Goal: Task Accomplishment & Management: Use online tool/utility

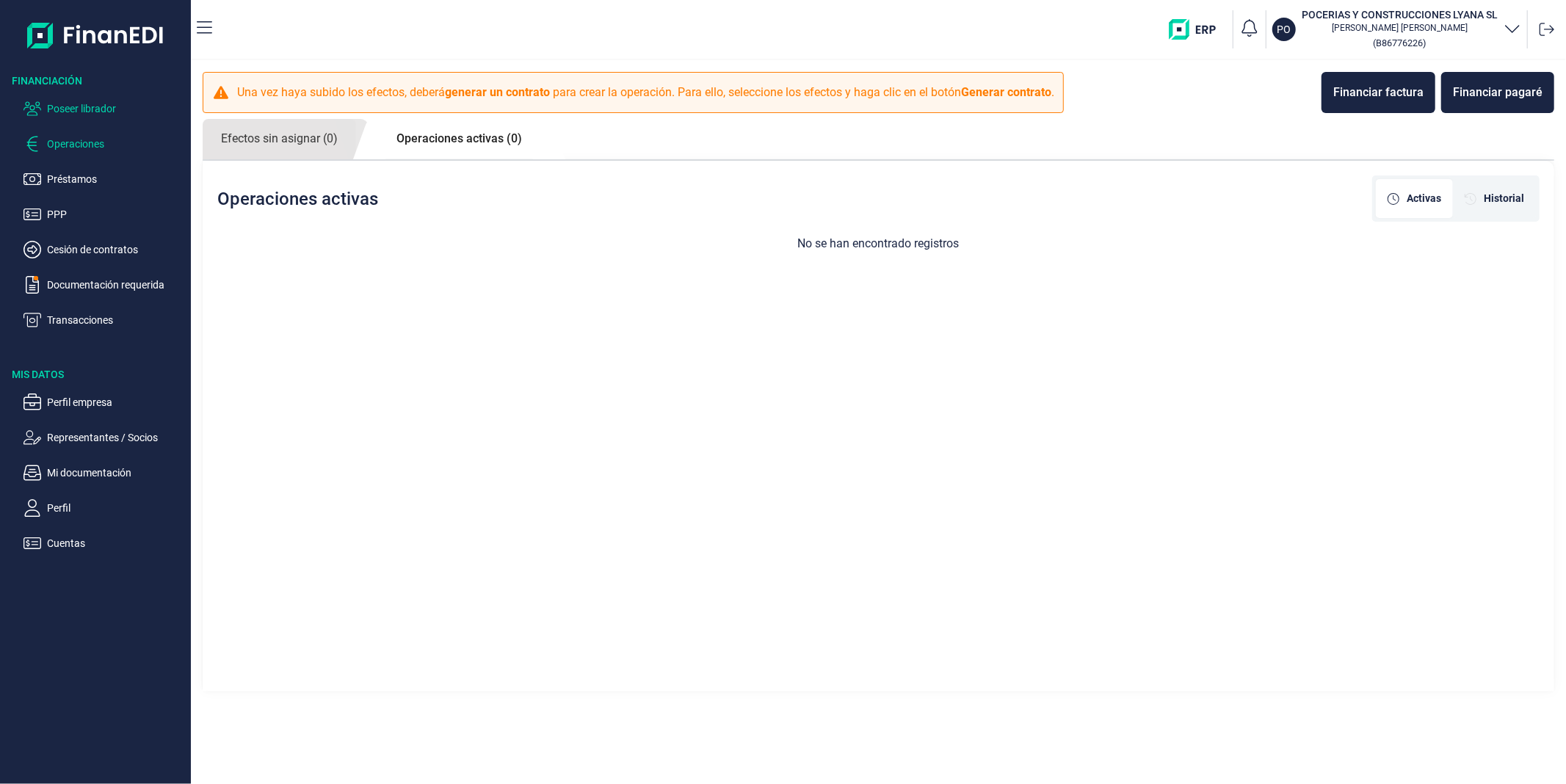
click at [78, 113] on p "Poseer librador" at bounding box center [115, 109] width 138 height 18
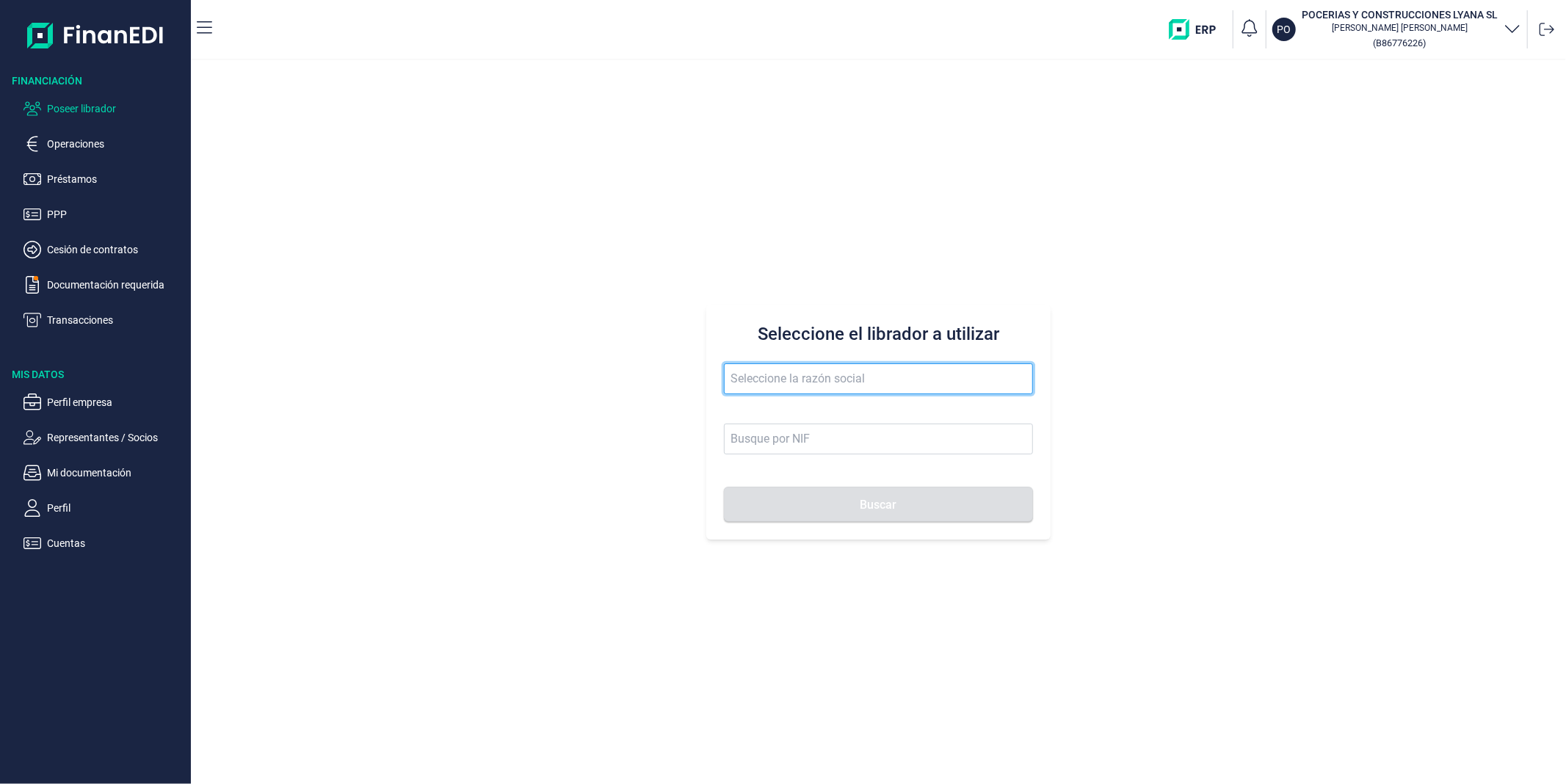
click at [834, 394] on input "text" at bounding box center [878, 378] width 309 height 31
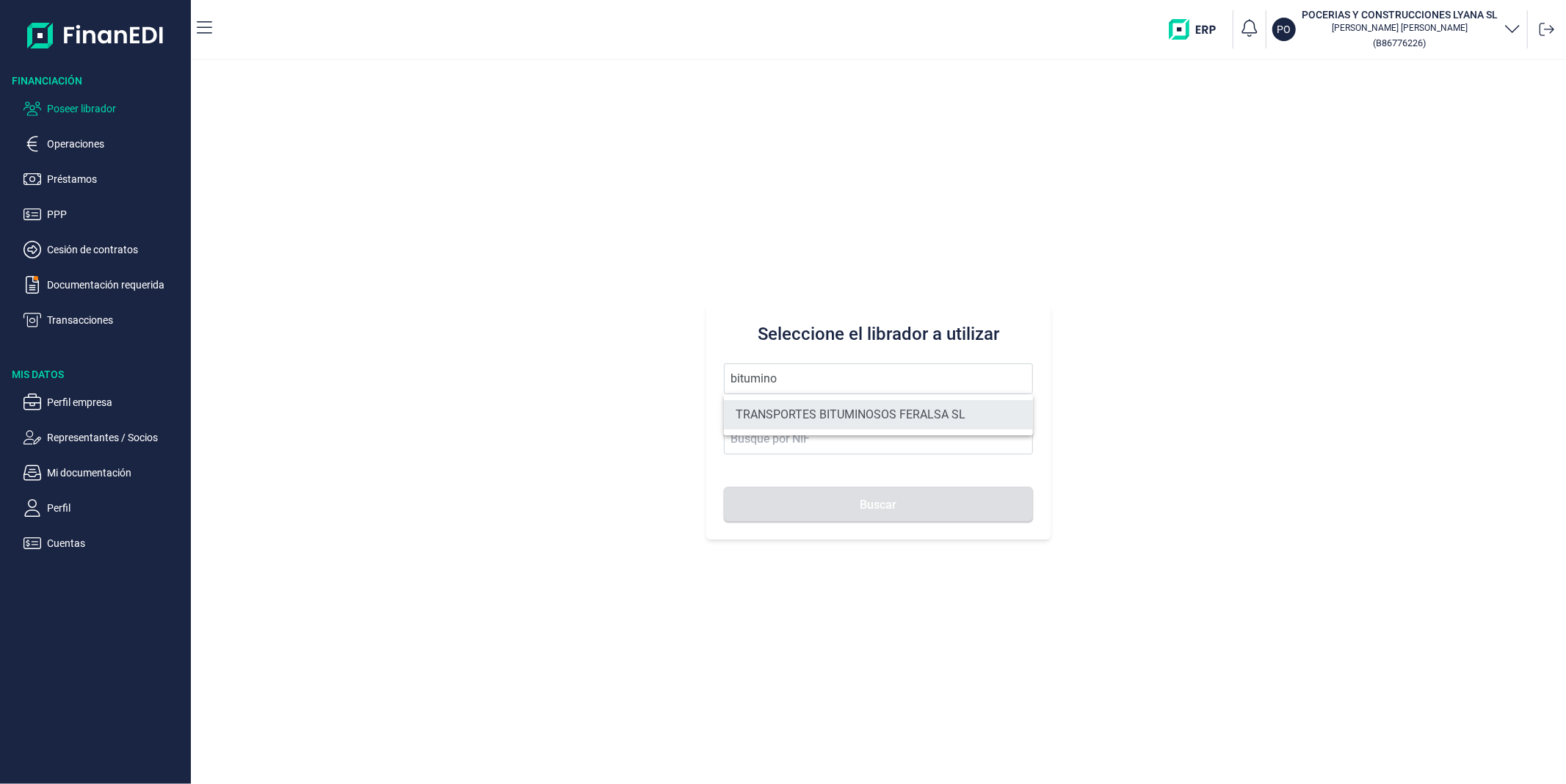
click at [821, 411] on li "TRANSPORTES BITUMINOSOS FERALSA SL" at bounding box center [878, 414] width 309 height 29
type input "TRANSPORTES BITUMINOSOS FERALSA SL"
type input "B33100736"
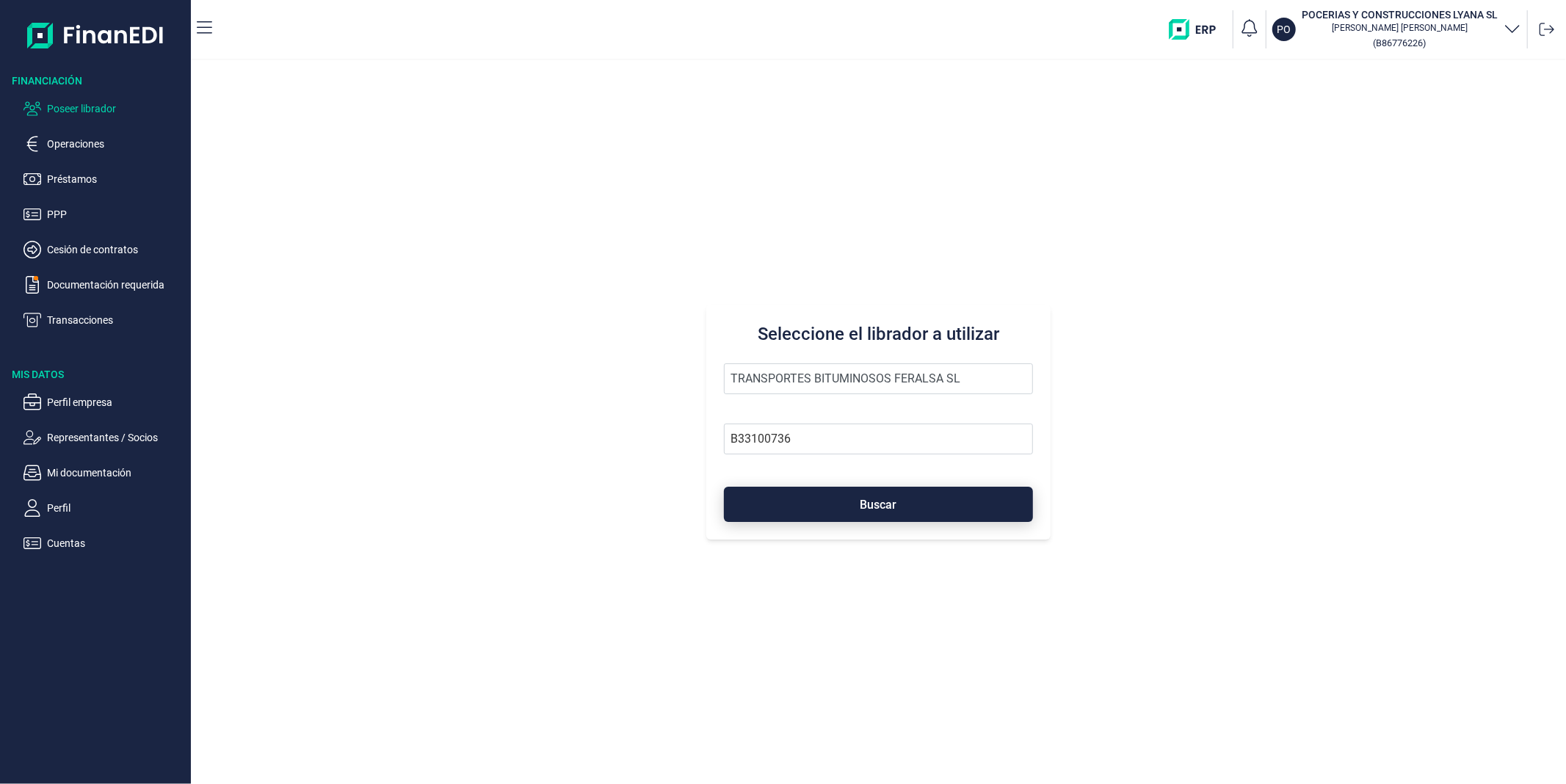
click at [848, 514] on button "Buscar" at bounding box center [878, 505] width 309 height 35
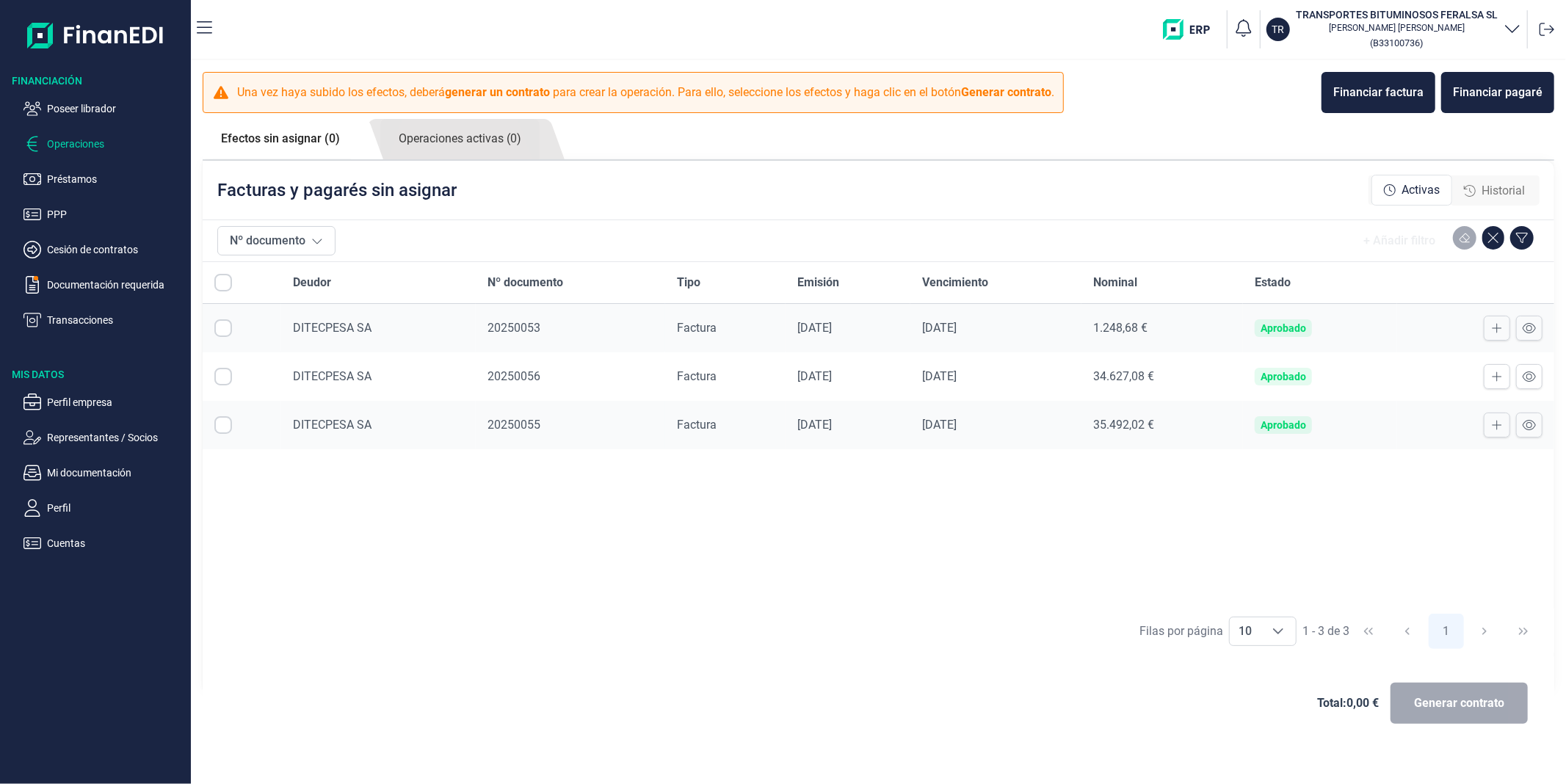
checkbox input "true"
click at [1467, 703] on span "Generar contrato" at bounding box center [1459, 703] width 91 height 18
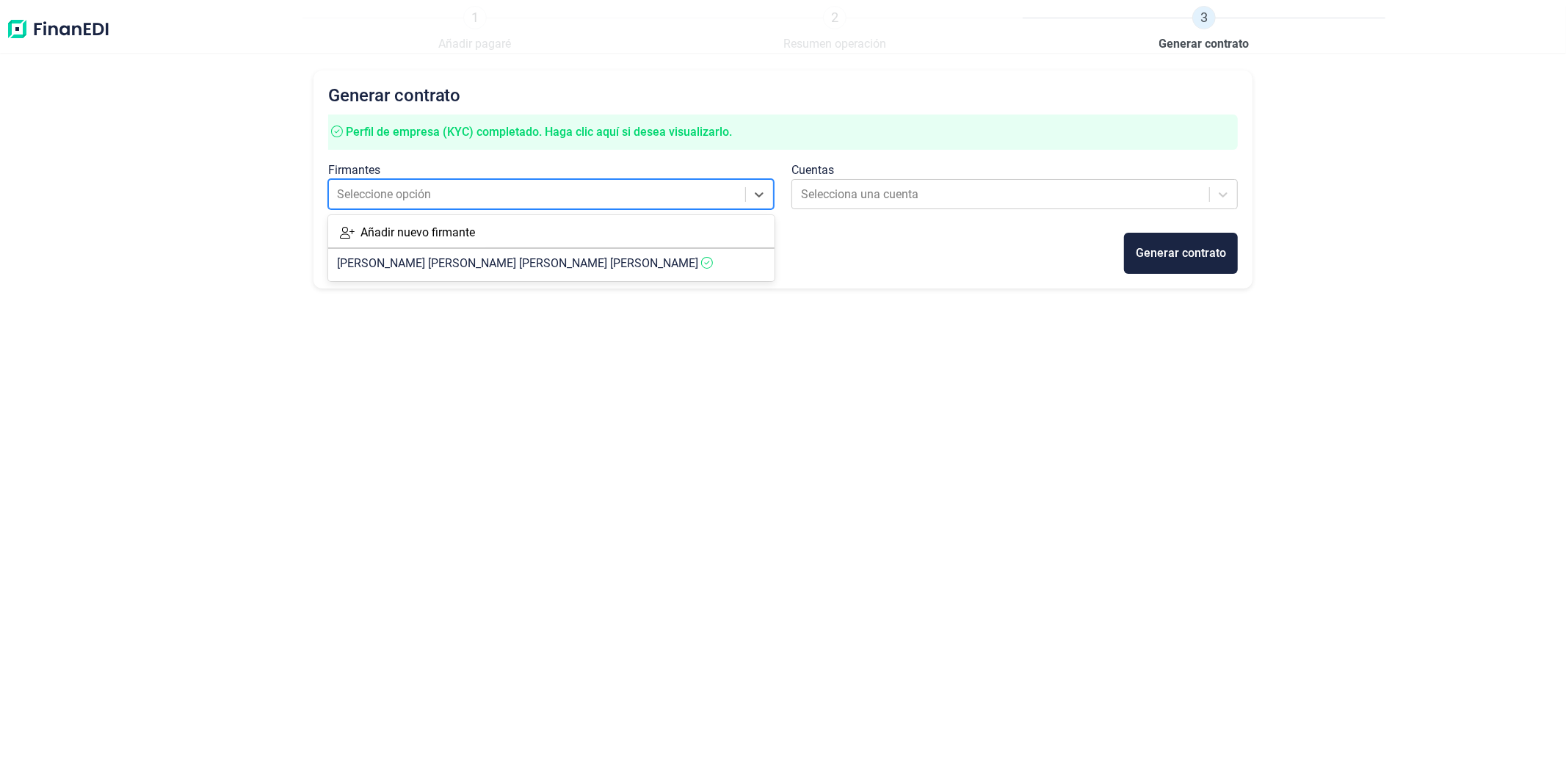
click at [653, 201] on div at bounding box center [537, 194] width 401 height 20
click at [613, 263] on article "[PERSON_NAME]" at bounding box center [551, 263] width 447 height 29
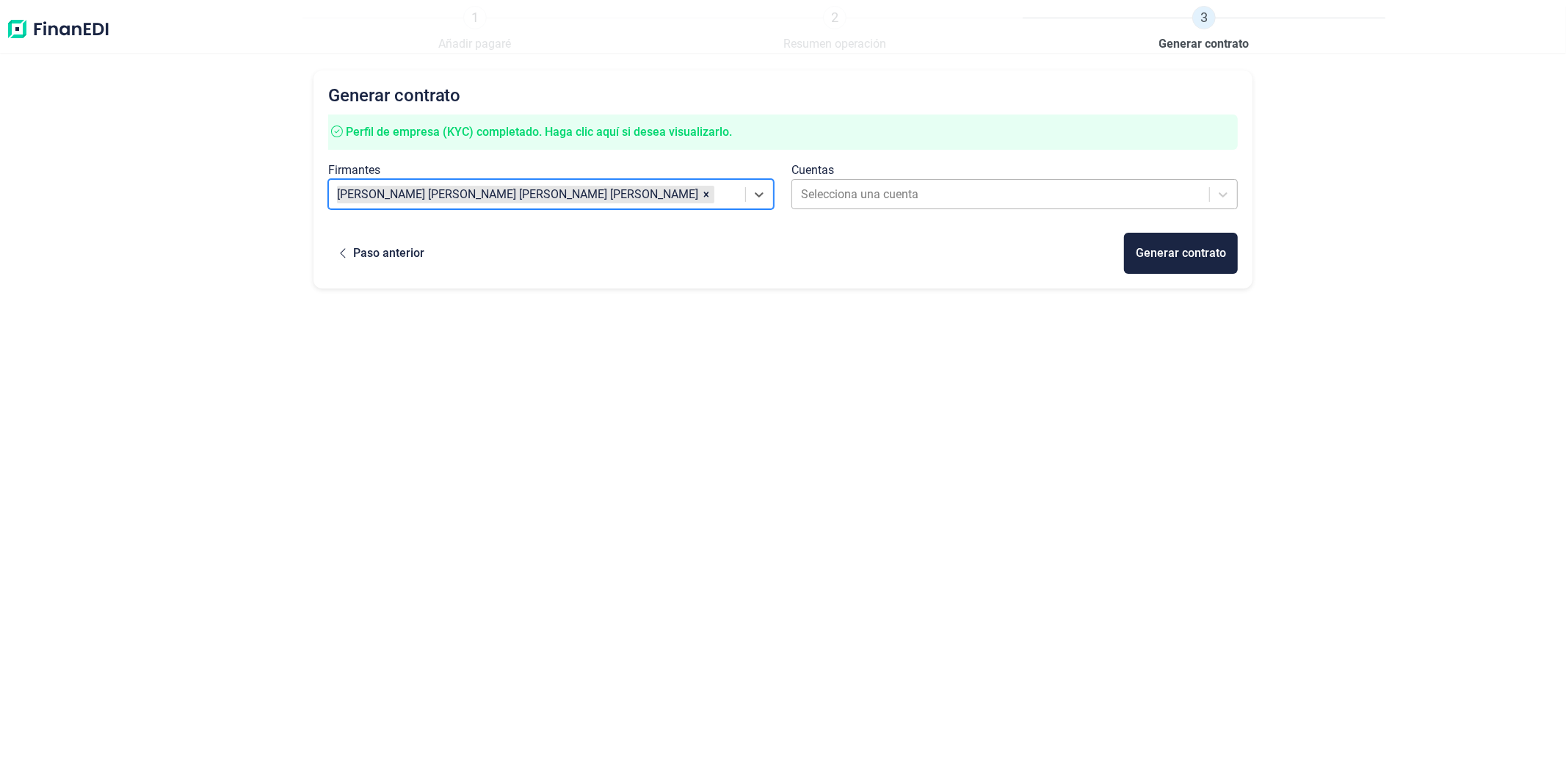
click at [863, 196] on div at bounding box center [1002, 194] width 401 height 20
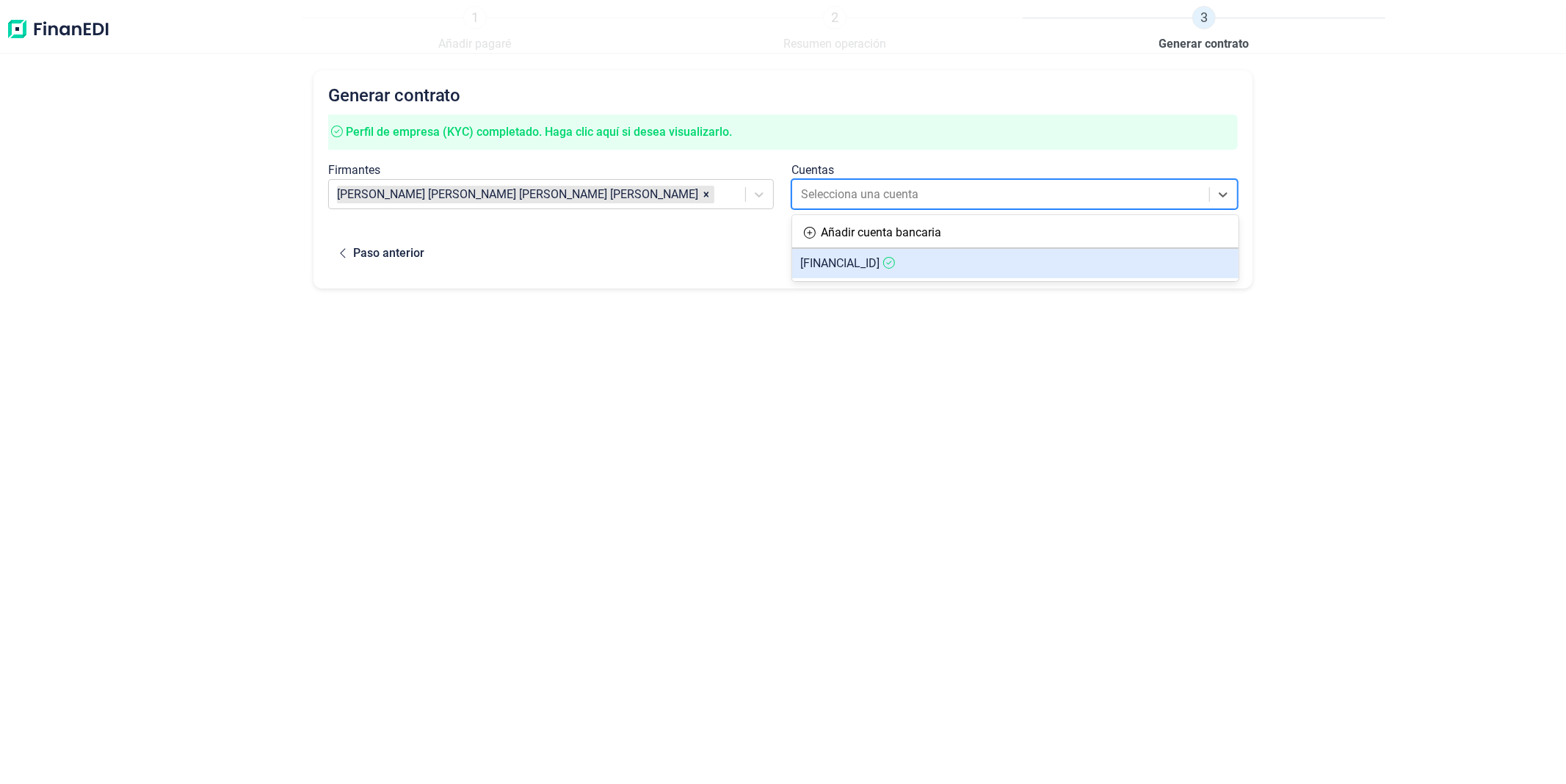
click at [880, 263] on span "[FINANCIAL_ID]" at bounding box center [841, 263] width 79 height 14
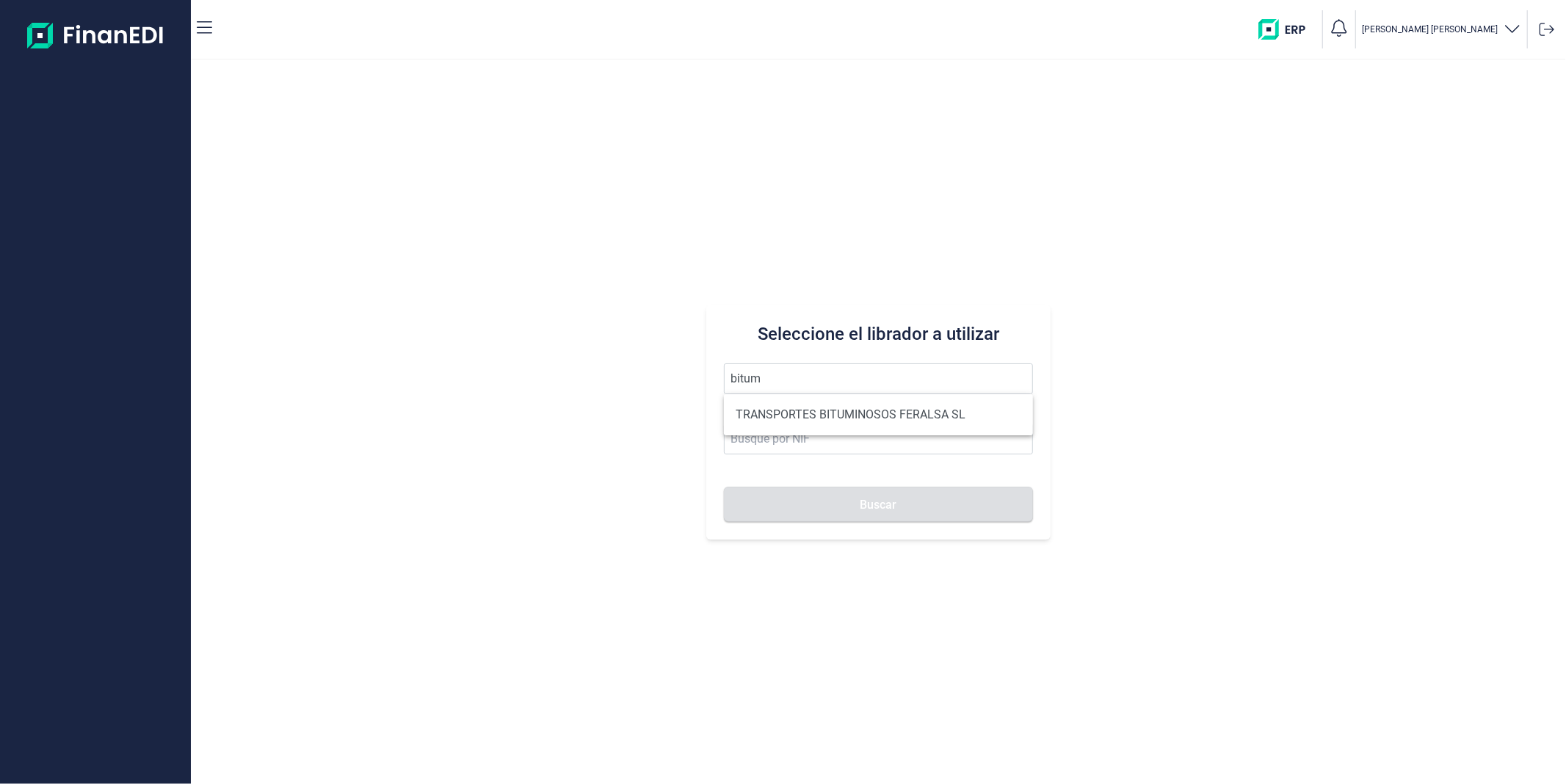
click at [801, 429] on ul "TRANSPORTES BITUMINOSOS FERALSA SL" at bounding box center [878, 414] width 309 height 41
click at [802, 406] on li "TRANSPORTES BITUMINOSOS FERALSA SL" at bounding box center [878, 414] width 309 height 29
type input "TRANSPORTES BITUMINOSOS FERALSA SL"
type input "B33100736"
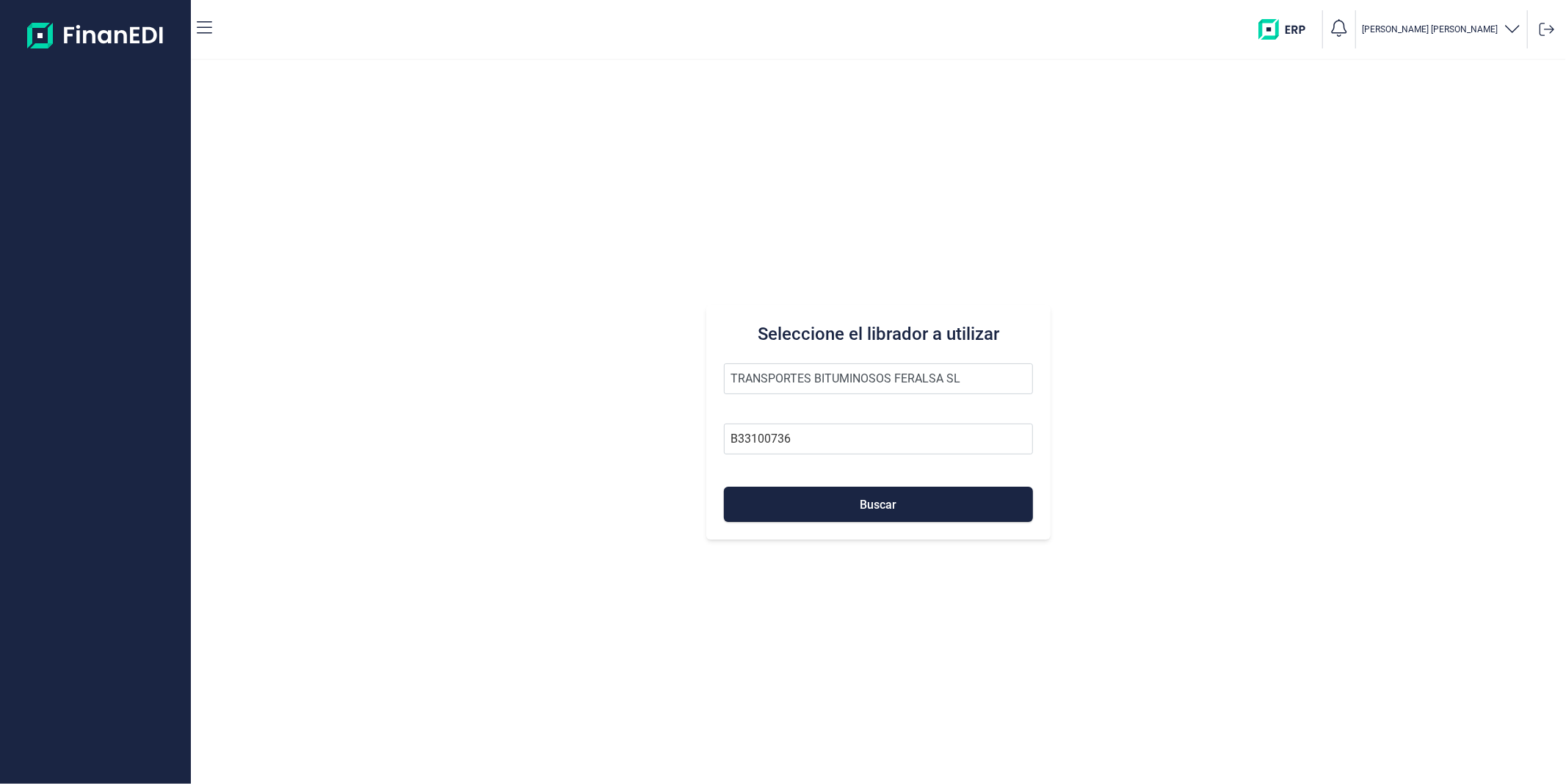
click at [846, 523] on div "Seleccione el librador a utilizar TRANSPORTES BITUMINOSOS FERALSA SL B33100736 …" at bounding box center [878, 422] width 344 height 235
click at [850, 505] on button "Buscar" at bounding box center [878, 505] width 309 height 35
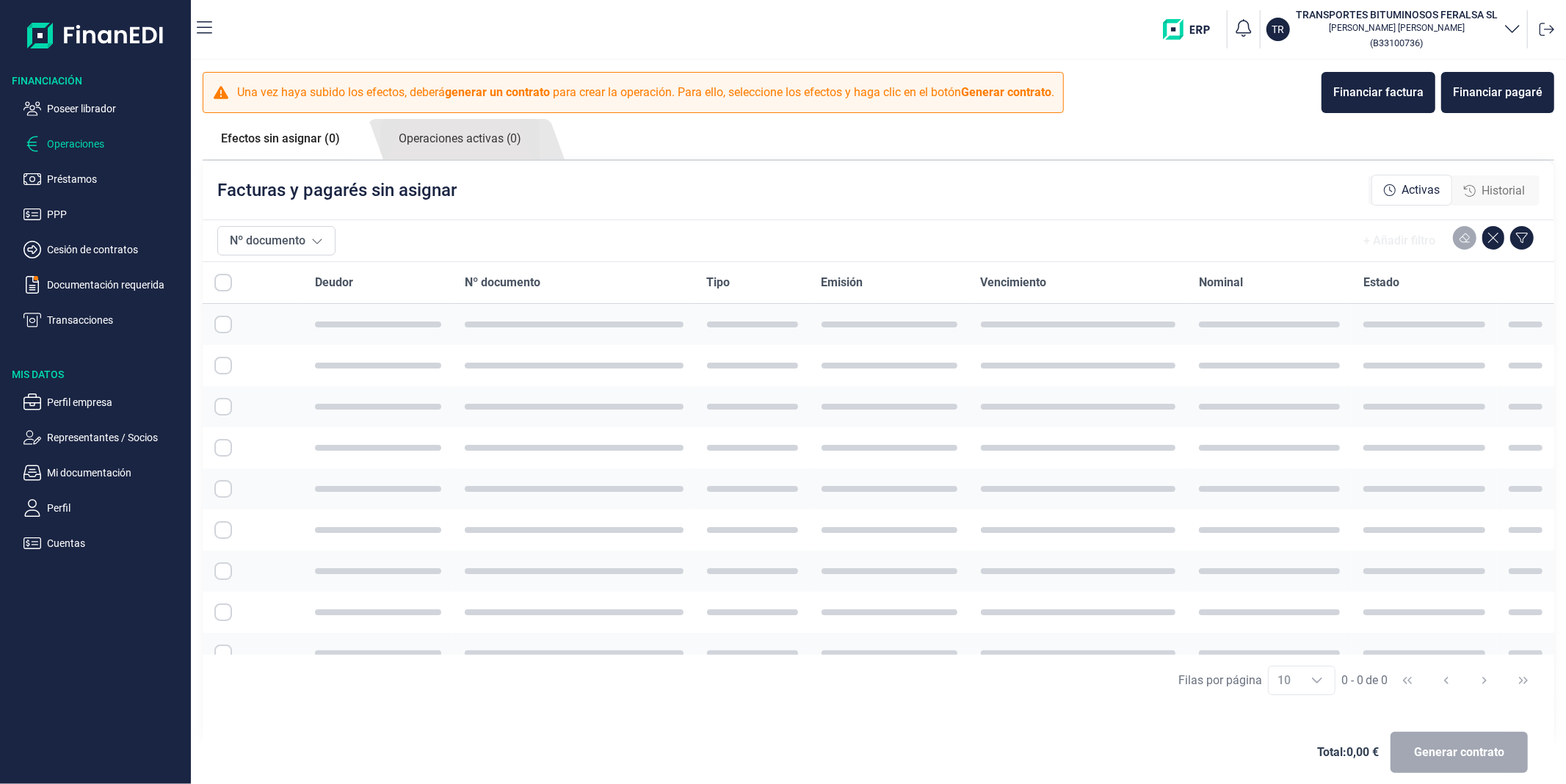
checkbox input "true"
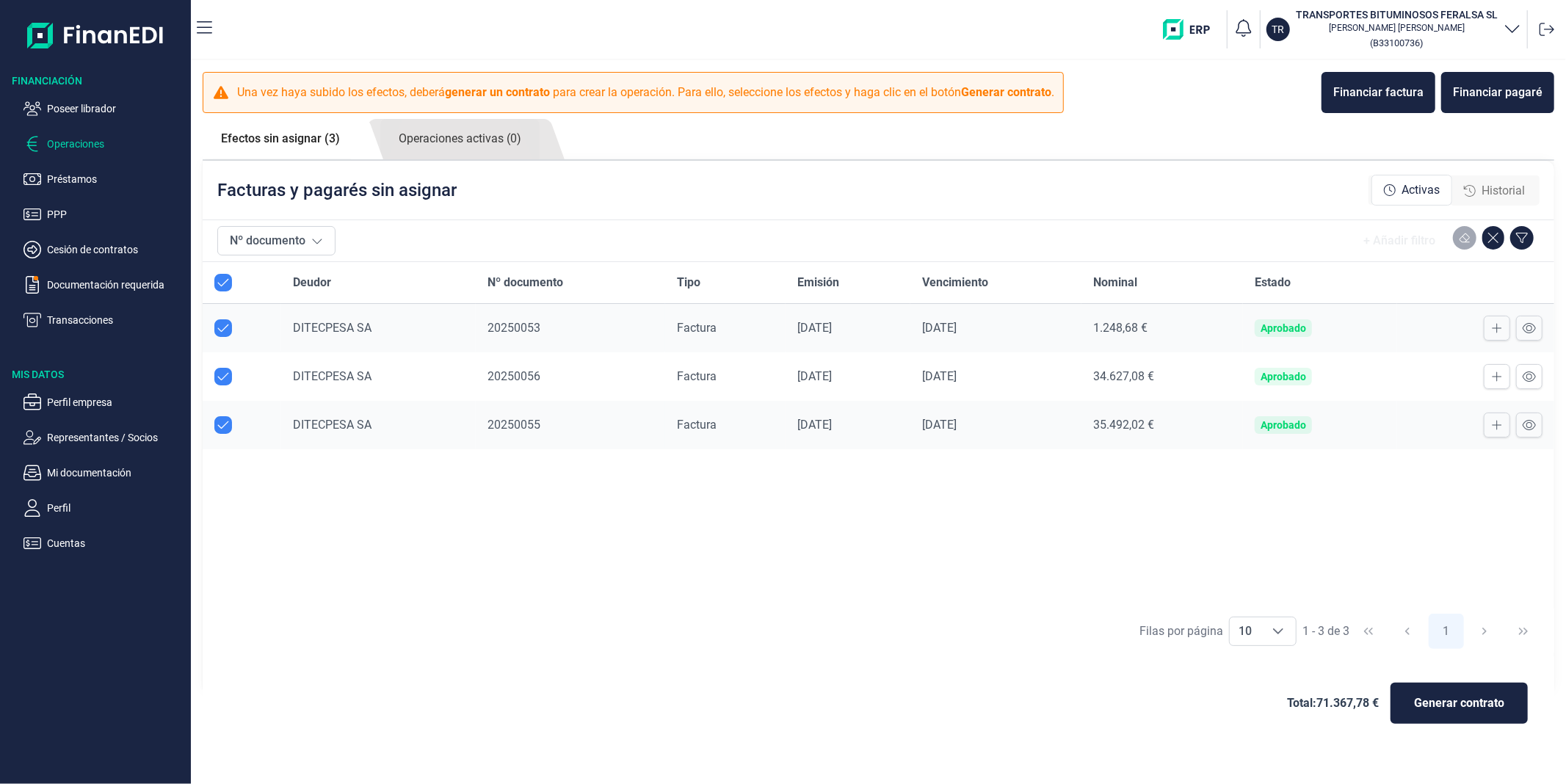
checkbox input "true"
click at [1462, 713] on button "Generar contrato" at bounding box center [1460, 703] width 137 height 41
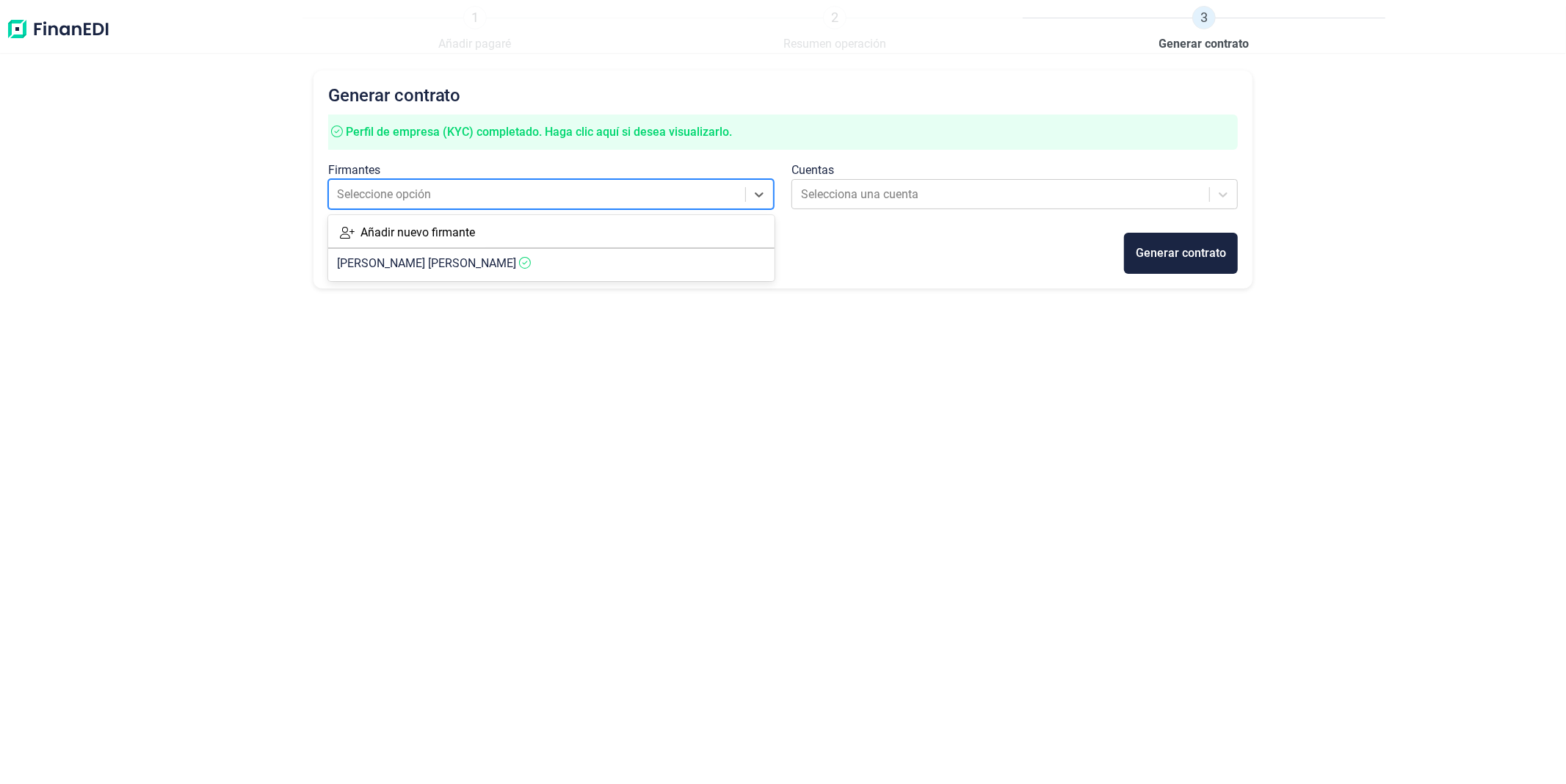
click at [680, 200] on div at bounding box center [537, 194] width 401 height 20
click at [572, 279] on div "Añadir nuevo firmante [PERSON_NAME]" at bounding box center [551, 248] width 447 height 66
click at [612, 266] on article "[PERSON_NAME]" at bounding box center [551, 263] width 447 height 29
click at [857, 194] on div at bounding box center [1002, 194] width 401 height 20
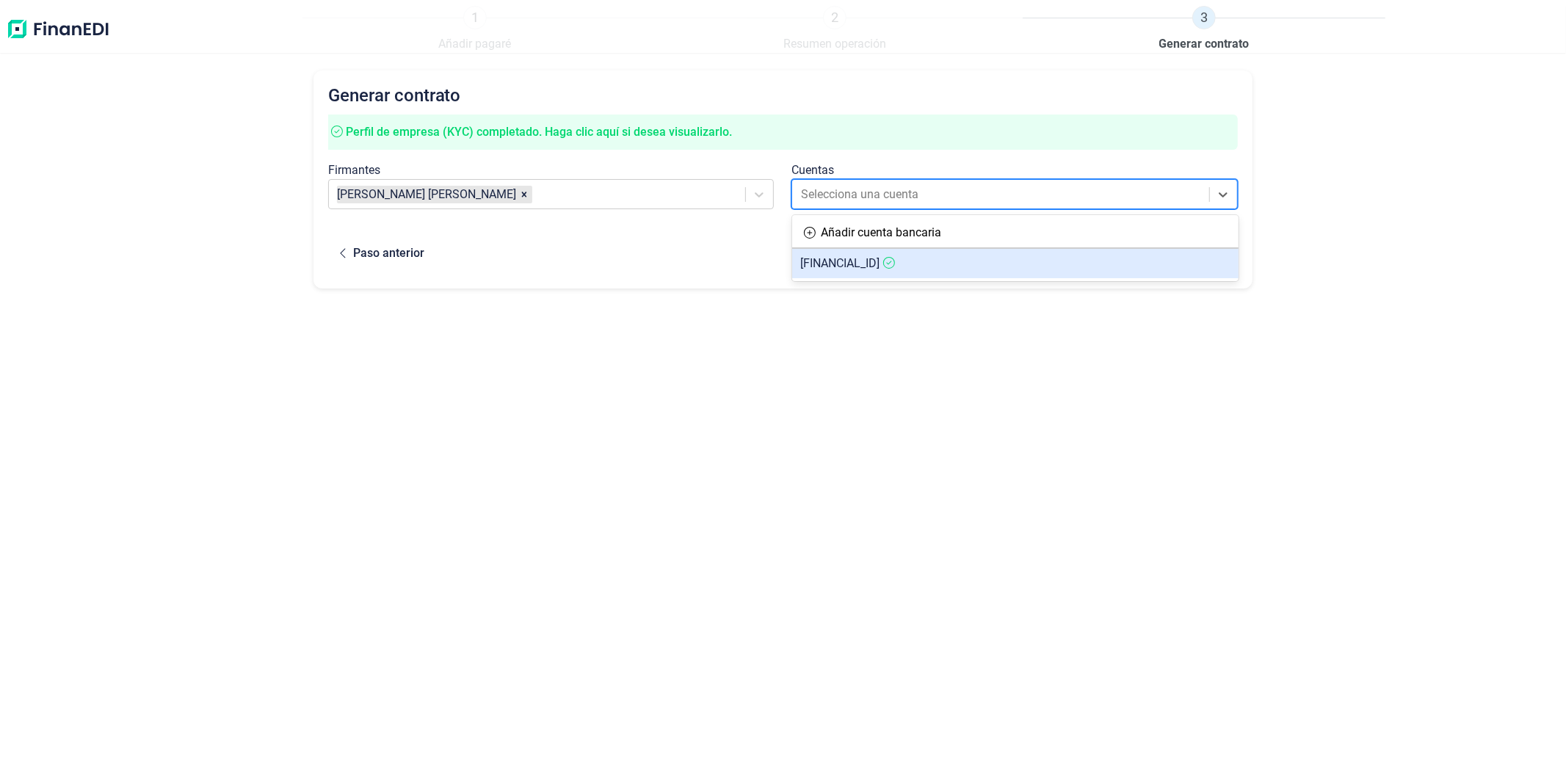
click at [880, 263] on span "[FINANCIAL_ID]" at bounding box center [841, 263] width 79 height 14
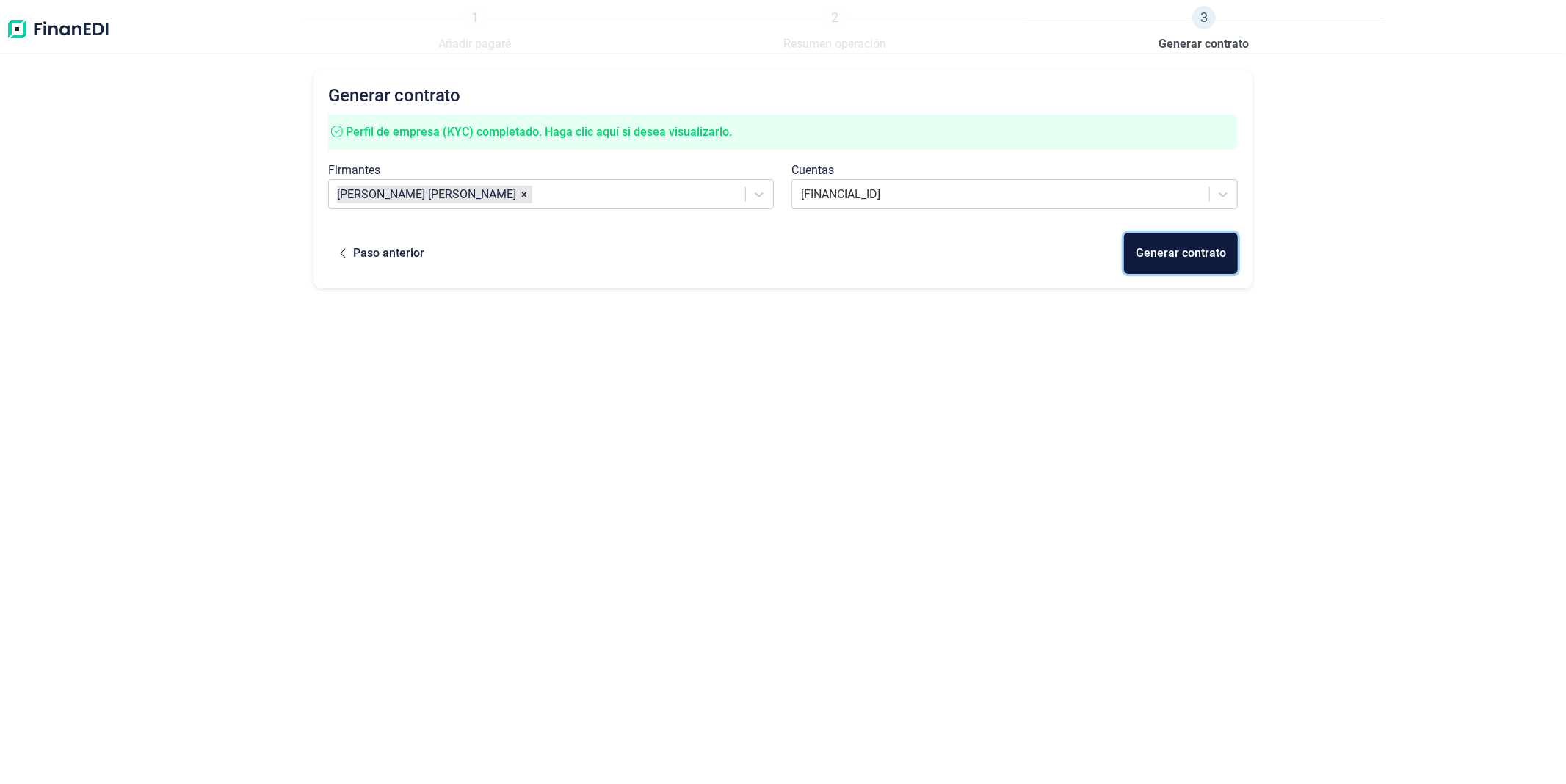
click at [1160, 258] on div "Generar contrato" at bounding box center [1181, 253] width 91 height 18
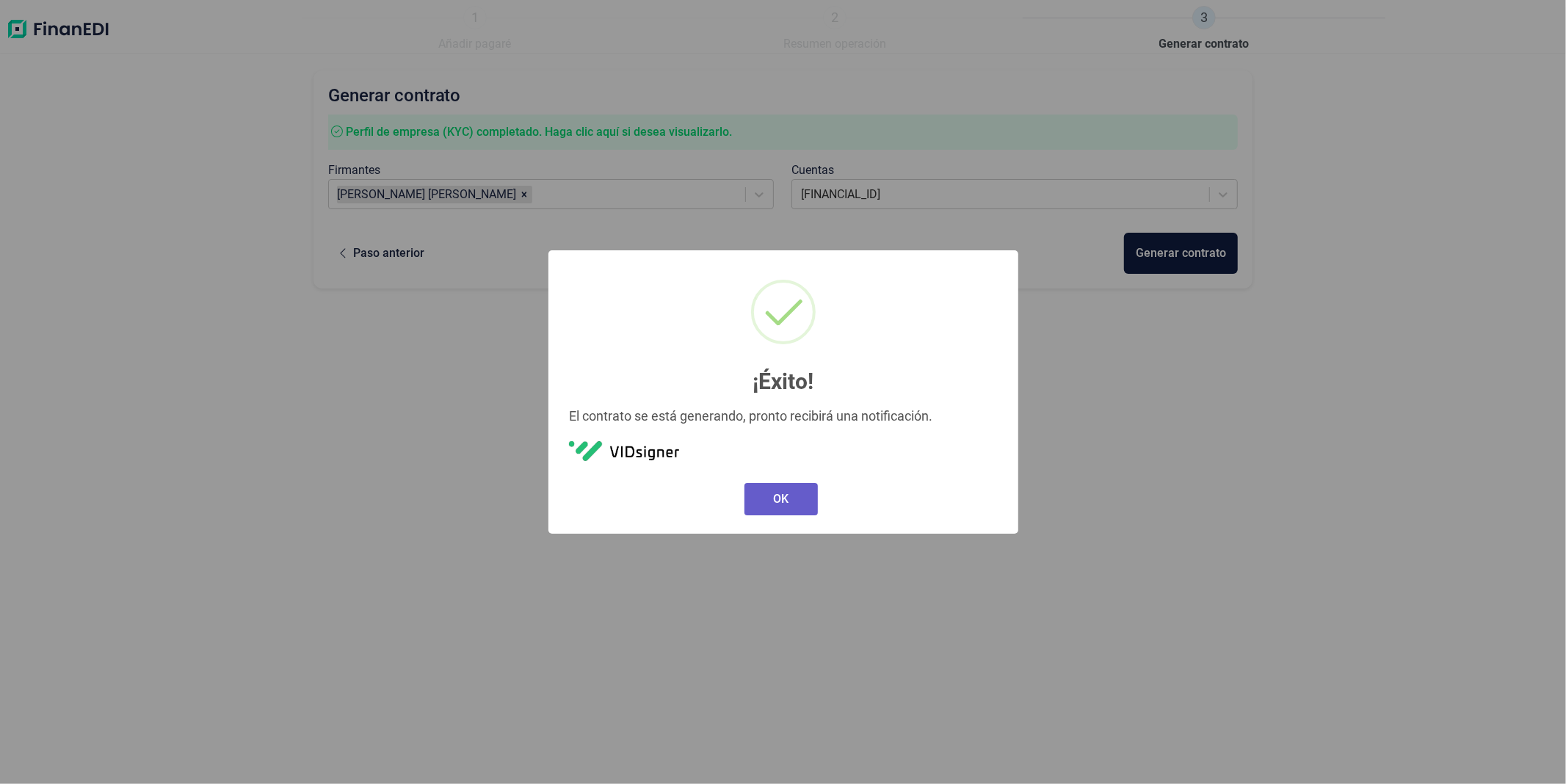
click at [793, 499] on button "OK" at bounding box center [782, 498] width 74 height 33
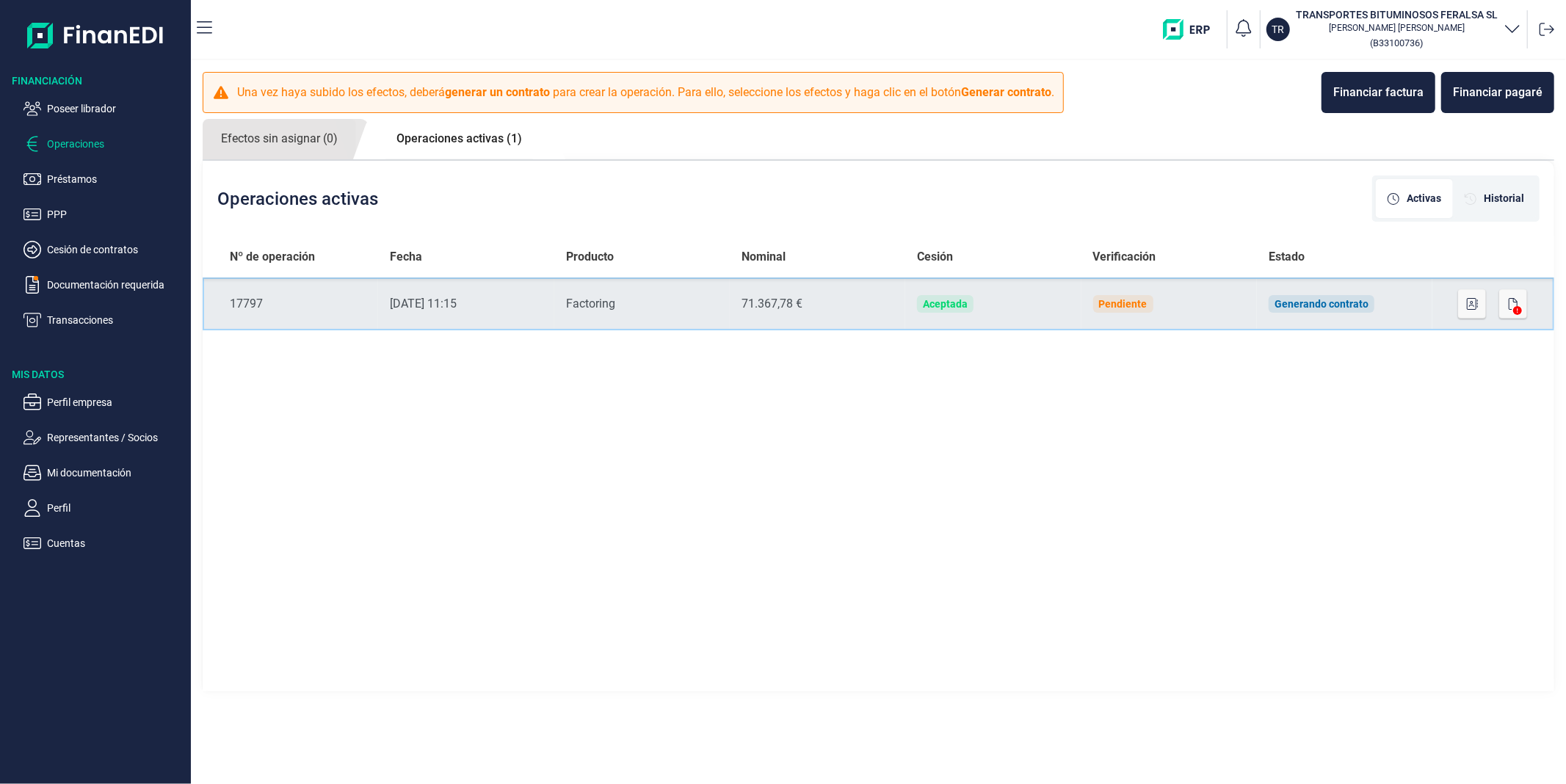
click at [1061, 300] on td "Aceptada" at bounding box center [994, 304] width 176 height 53
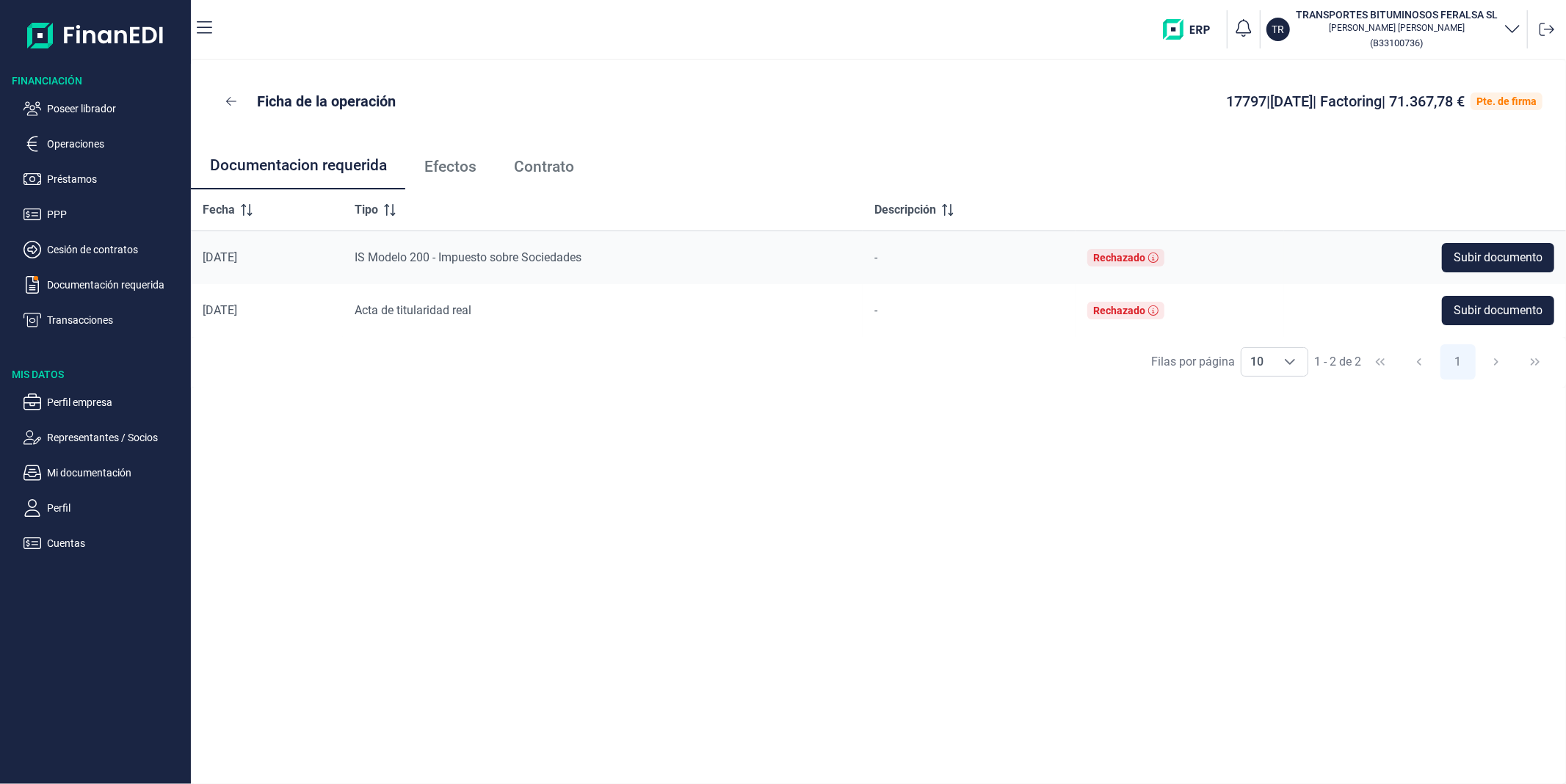
click at [453, 162] on span "Efectos" at bounding box center [450, 167] width 52 height 16
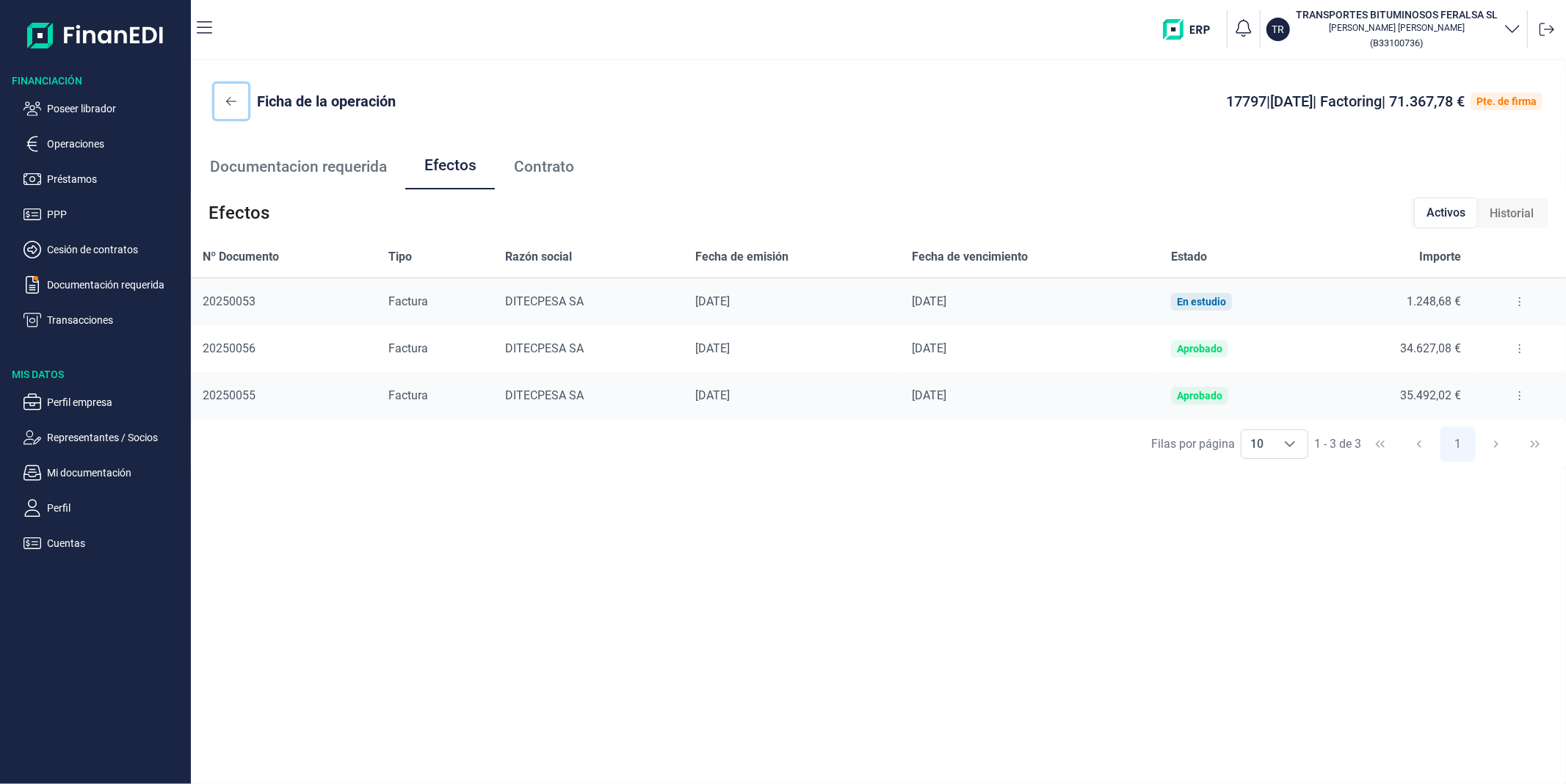
click at [231, 101] on icon at bounding box center [231, 101] width 11 height 11
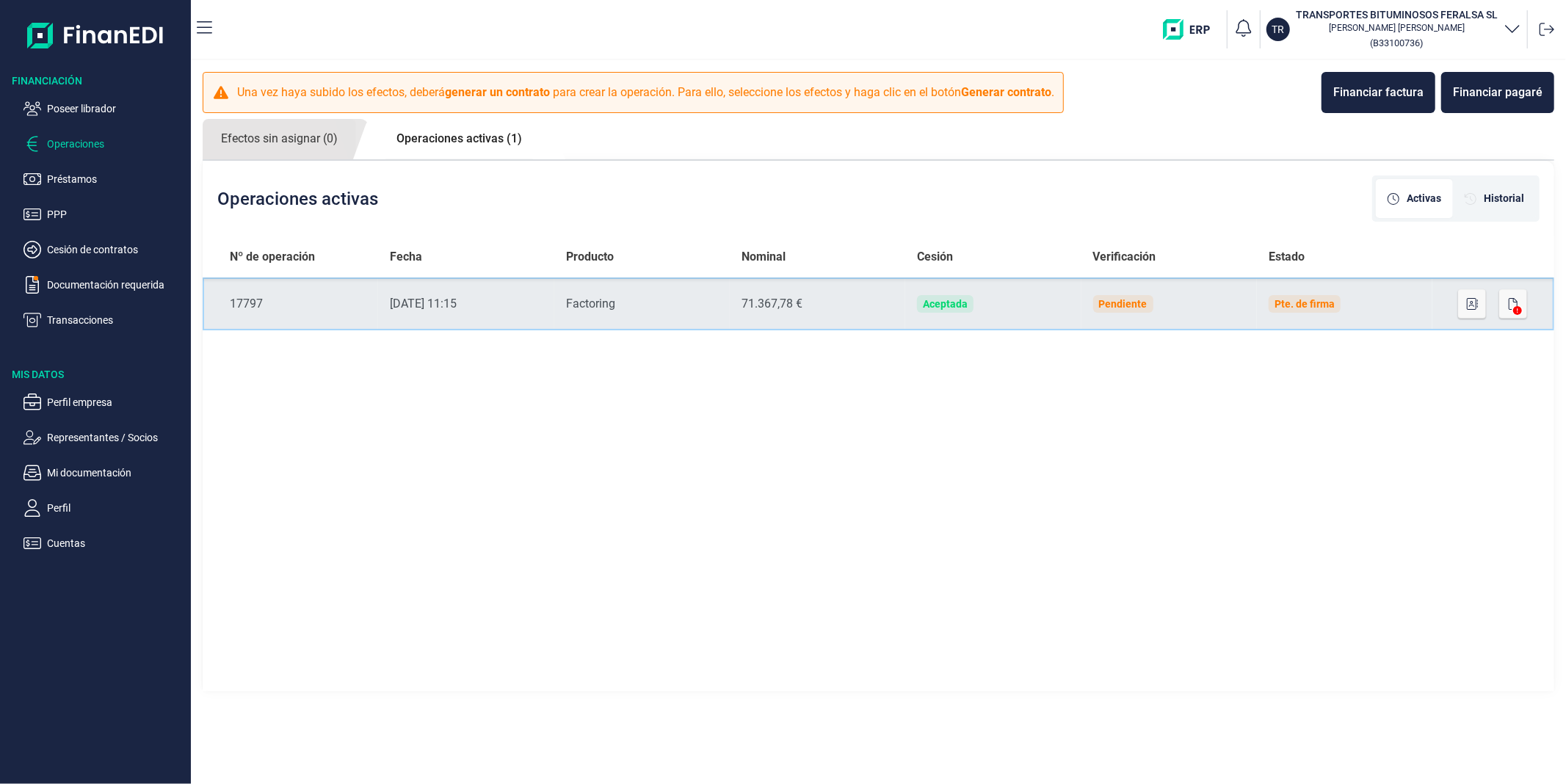
click at [1370, 300] on td "Pte. de firma" at bounding box center [1345, 304] width 176 height 53
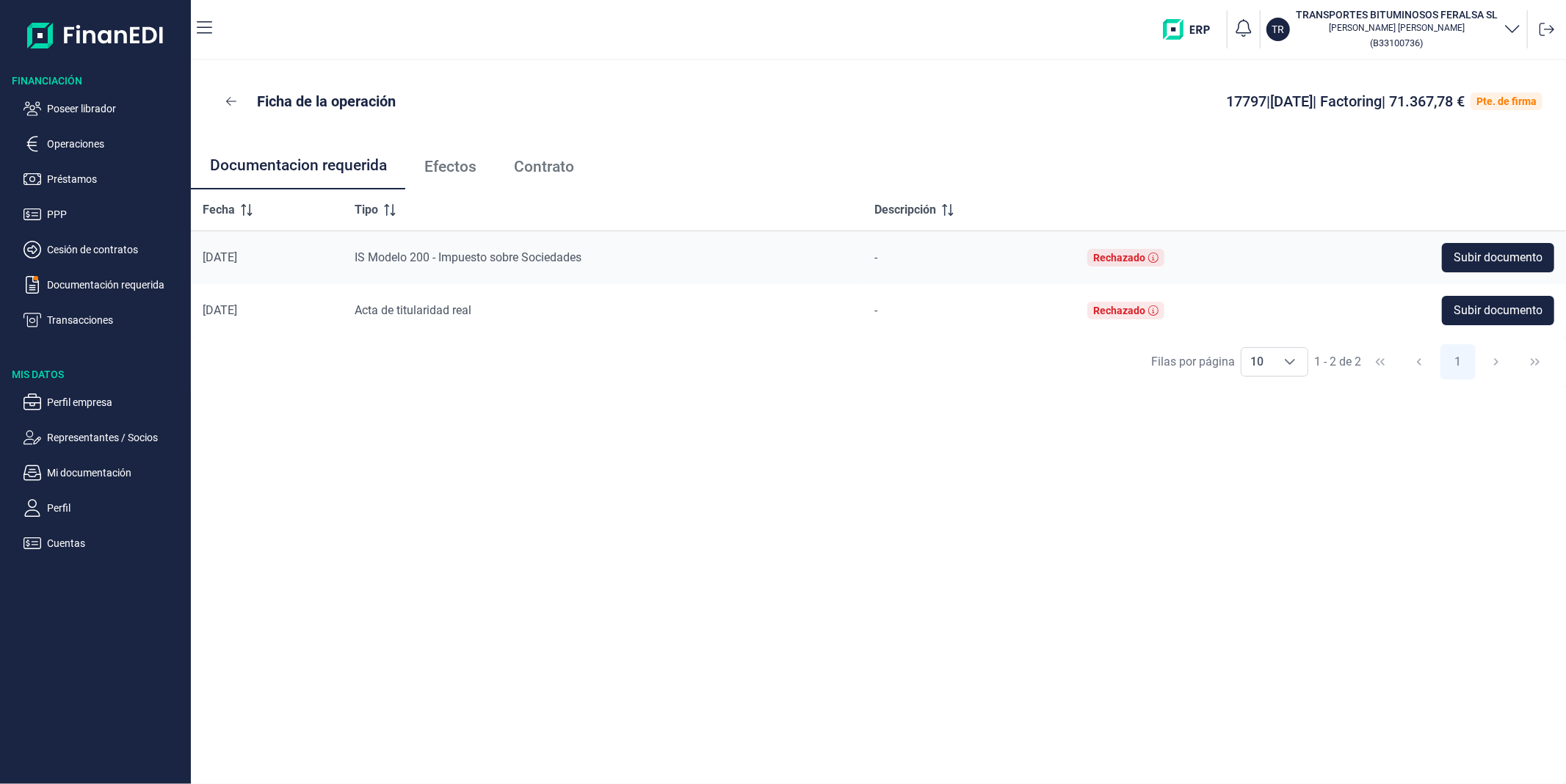
click at [455, 160] on span "Efectos" at bounding box center [450, 167] width 52 height 16
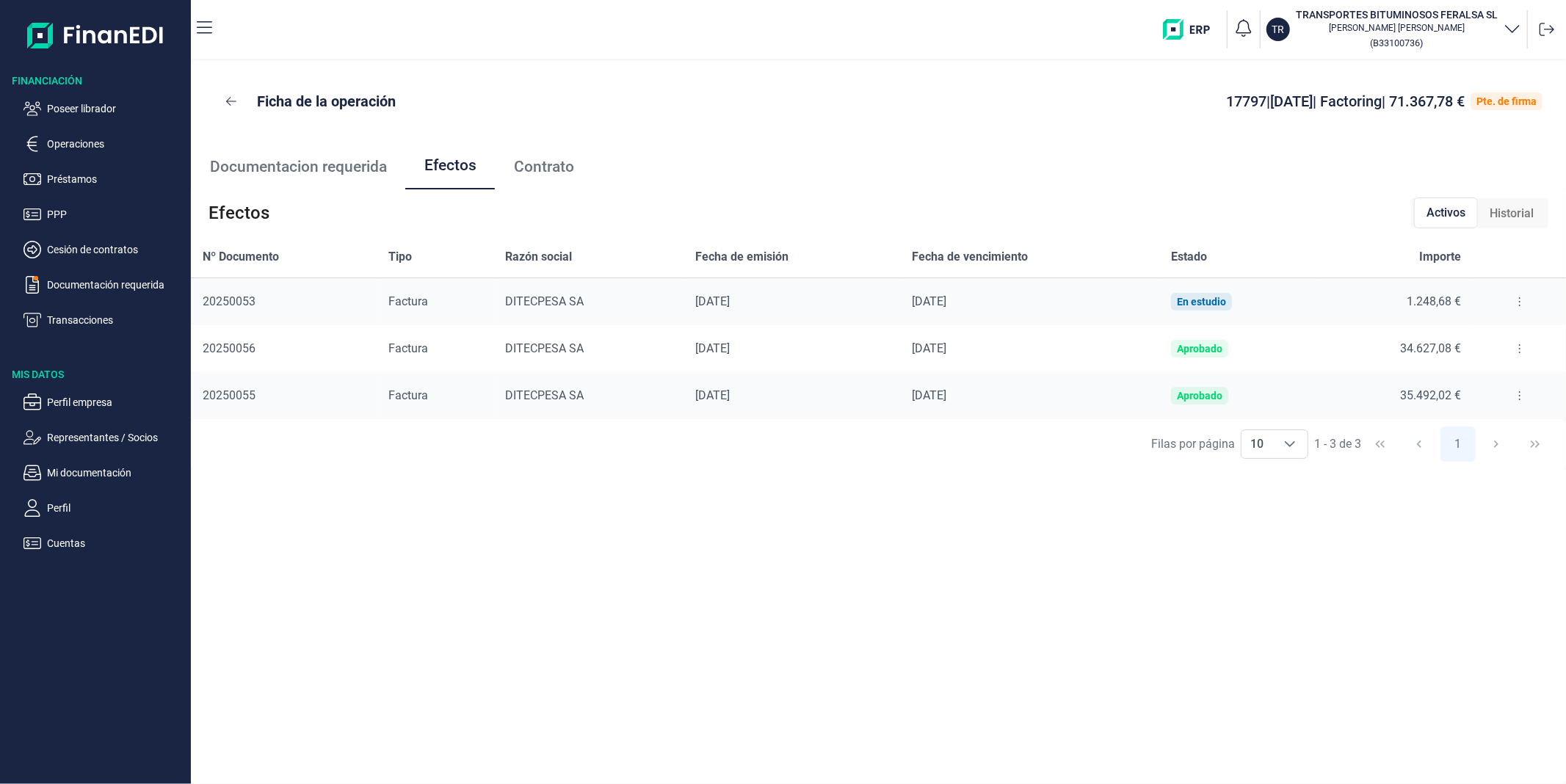
click at [1525, 211] on span "Historial" at bounding box center [1511, 214] width 44 height 18
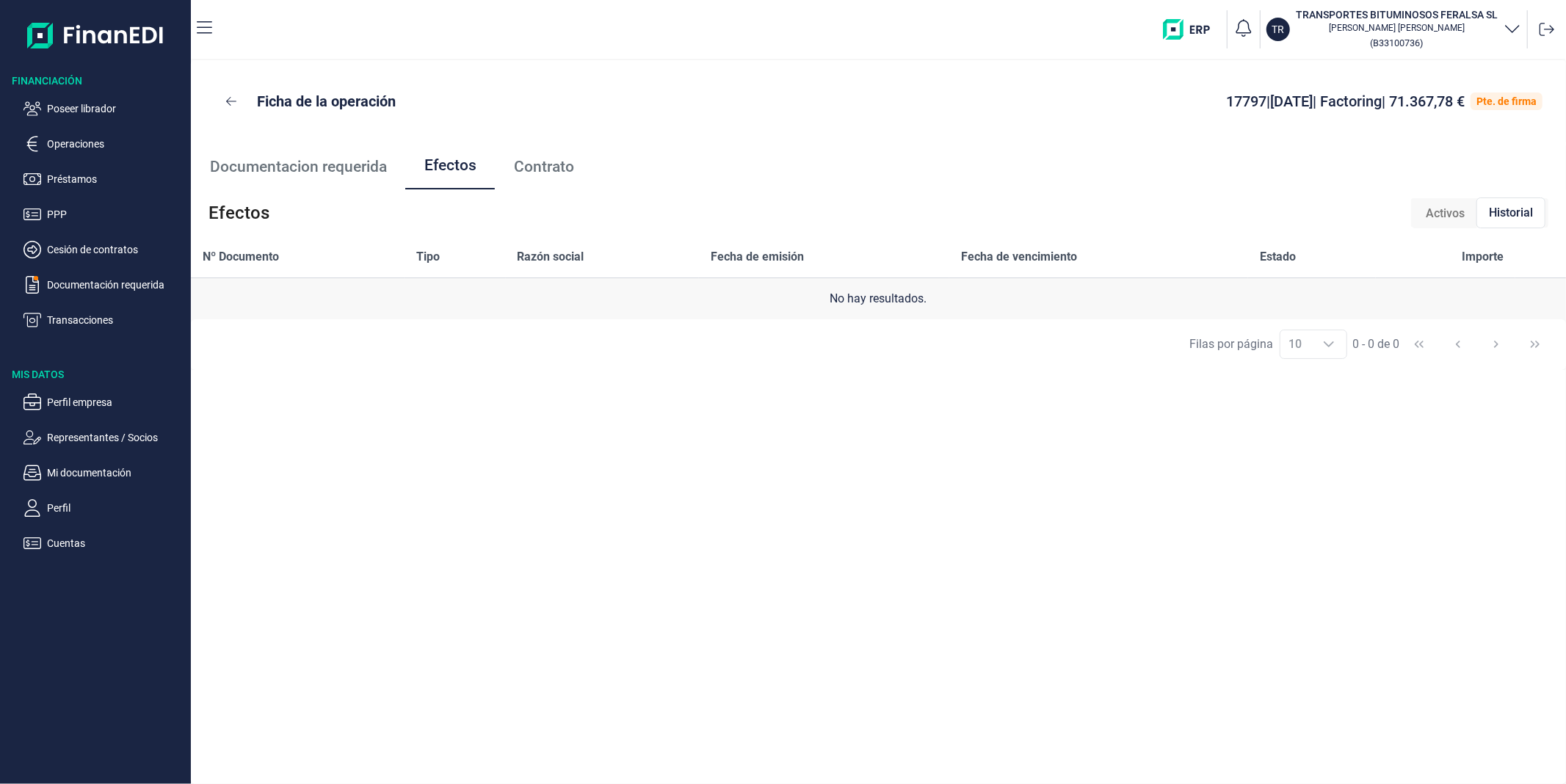
click at [1441, 208] on span "Activos" at bounding box center [1446, 214] width 39 height 18
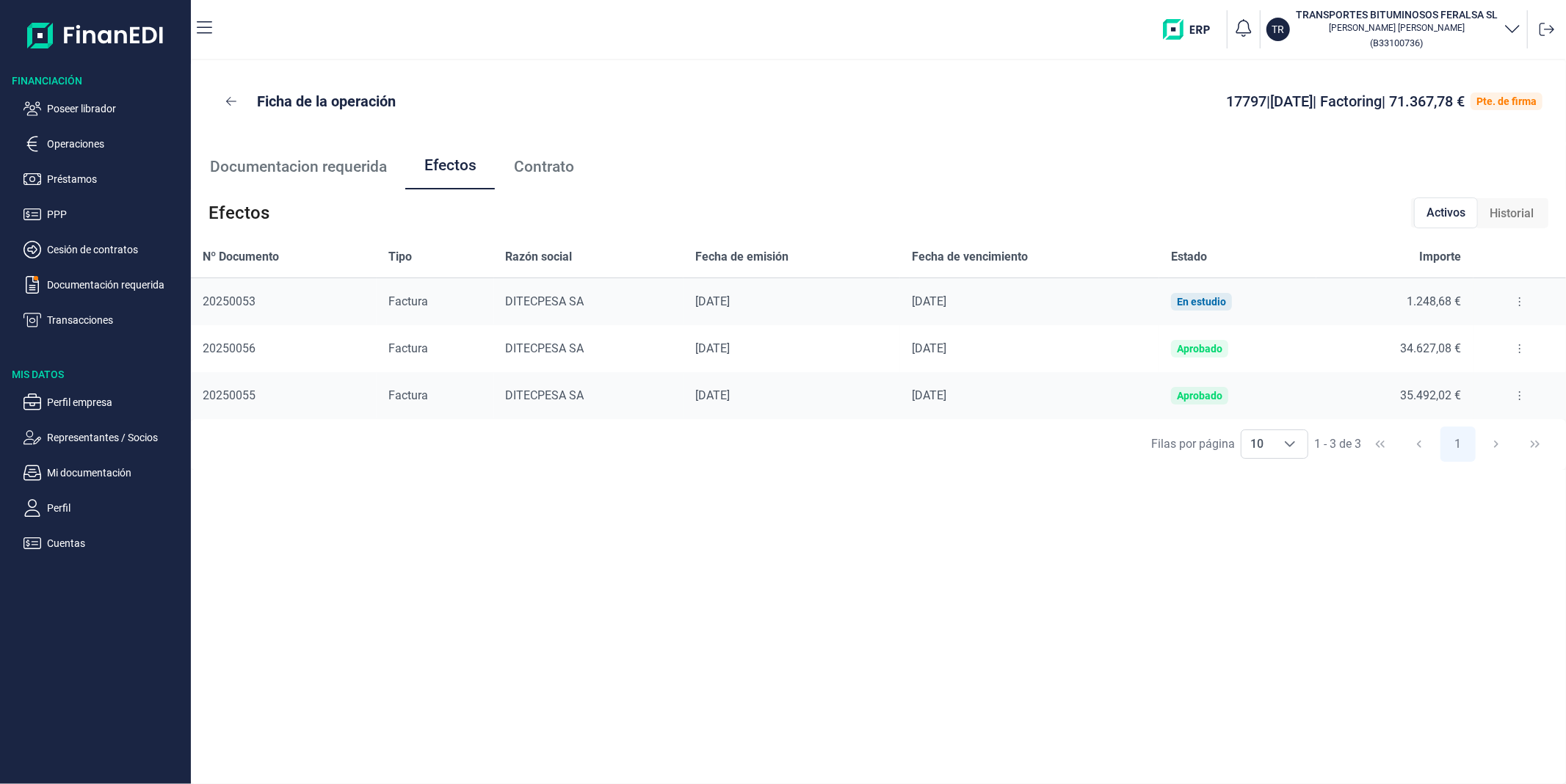
click at [270, 167] on span "Documentacion requerida" at bounding box center [298, 167] width 177 height 16
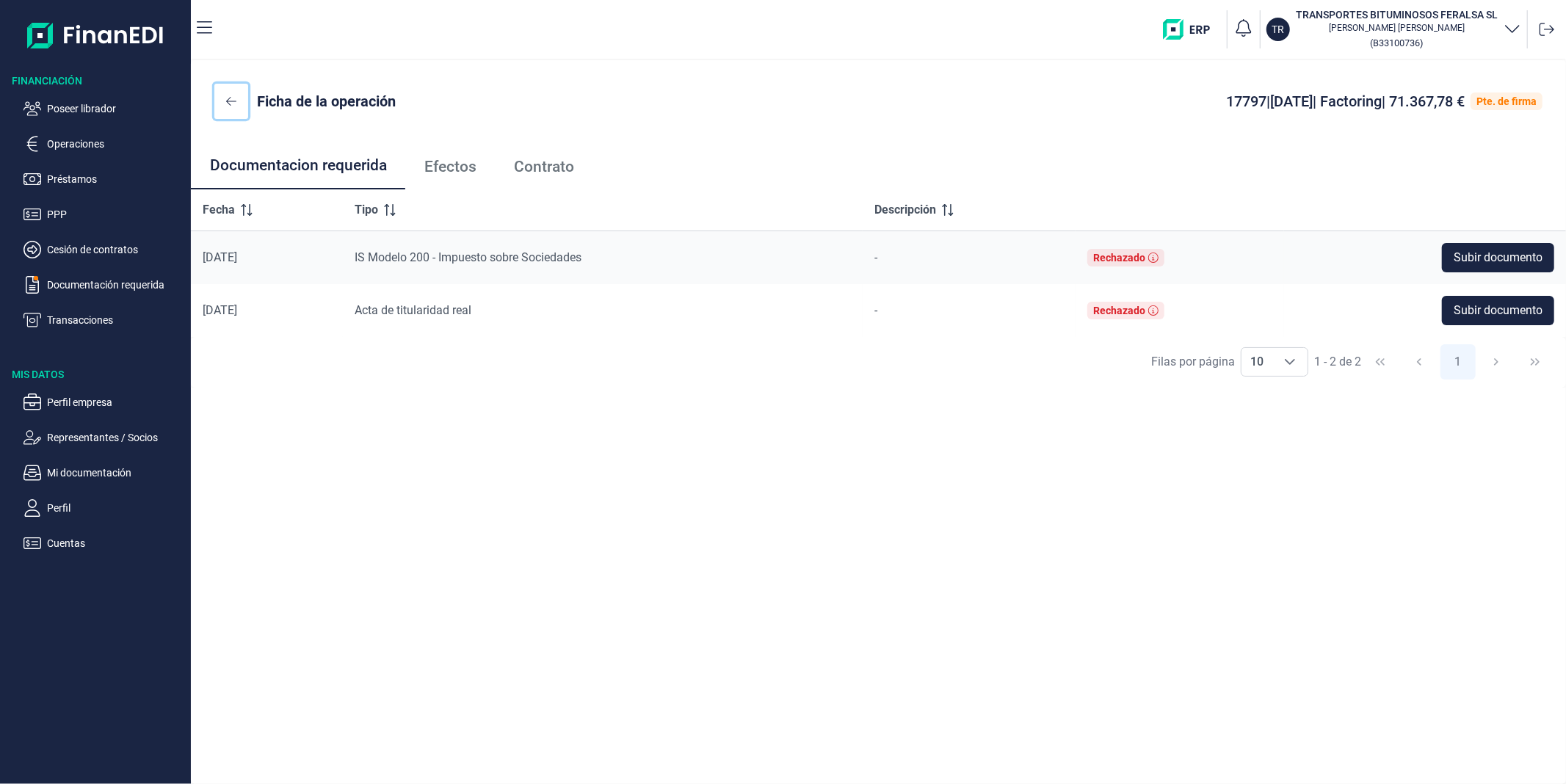
click at [238, 100] on button at bounding box center [231, 101] width 33 height 35
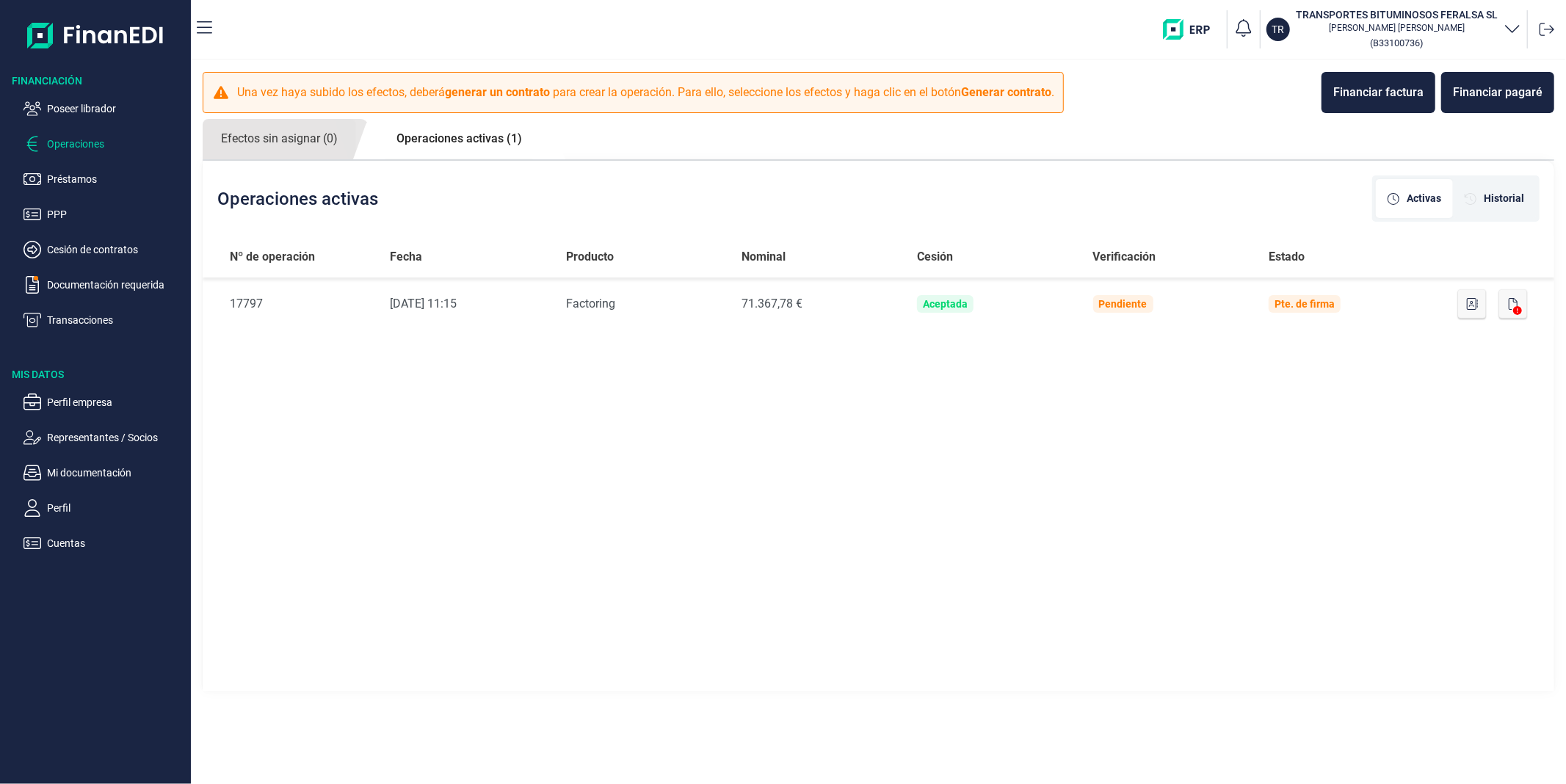
click at [62, 274] on ul "Poseer librador Operaciones Préstamos PPP Cesión de contratos Documentación req…" at bounding box center [95, 208] width 191 height 241
click at [78, 284] on p "Documentación requerida" at bounding box center [115, 285] width 138 height 18
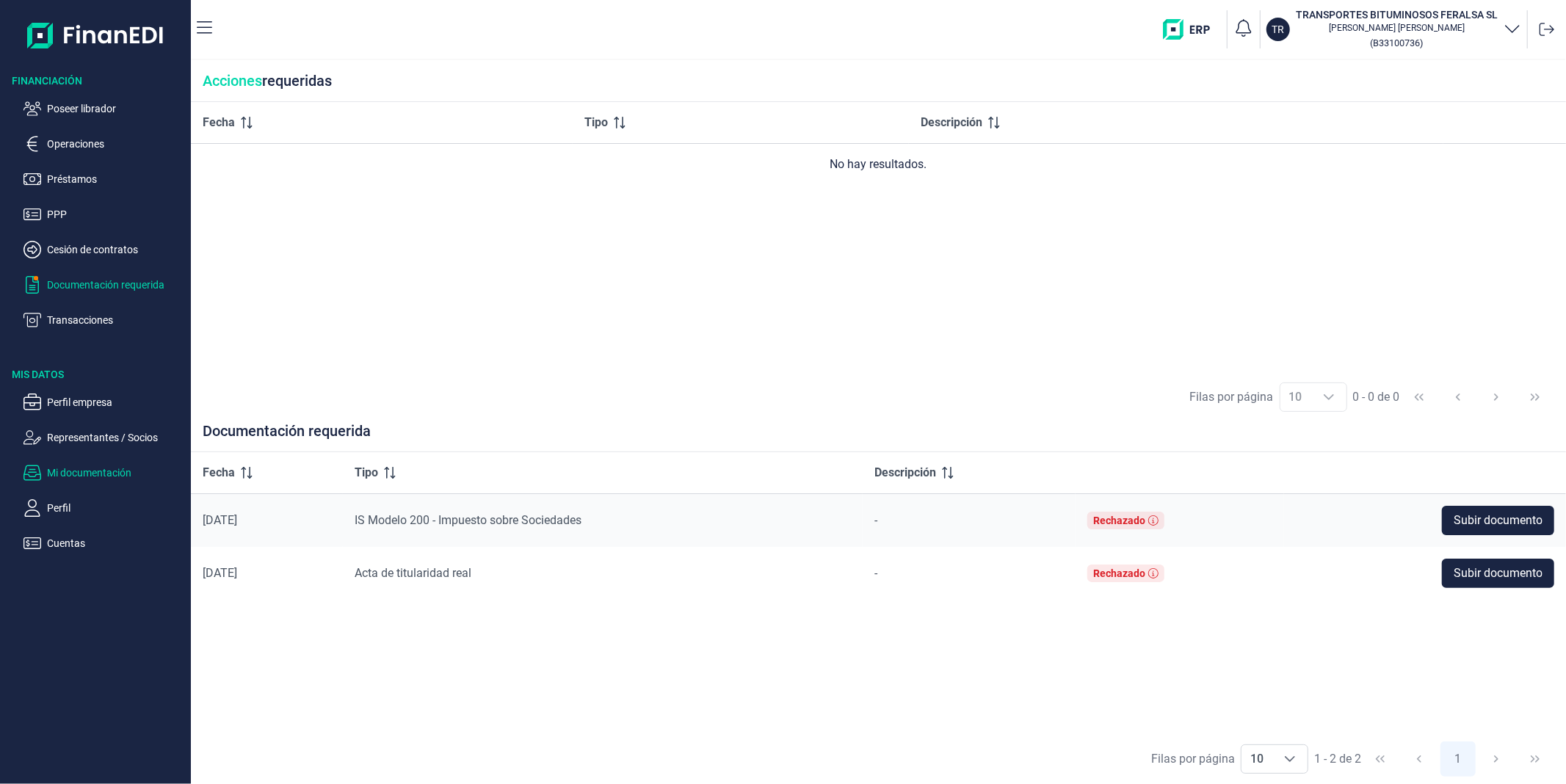
click at [79, 471] on p "Mi documentación" at bounding box center [115, 473] width 138 height 18
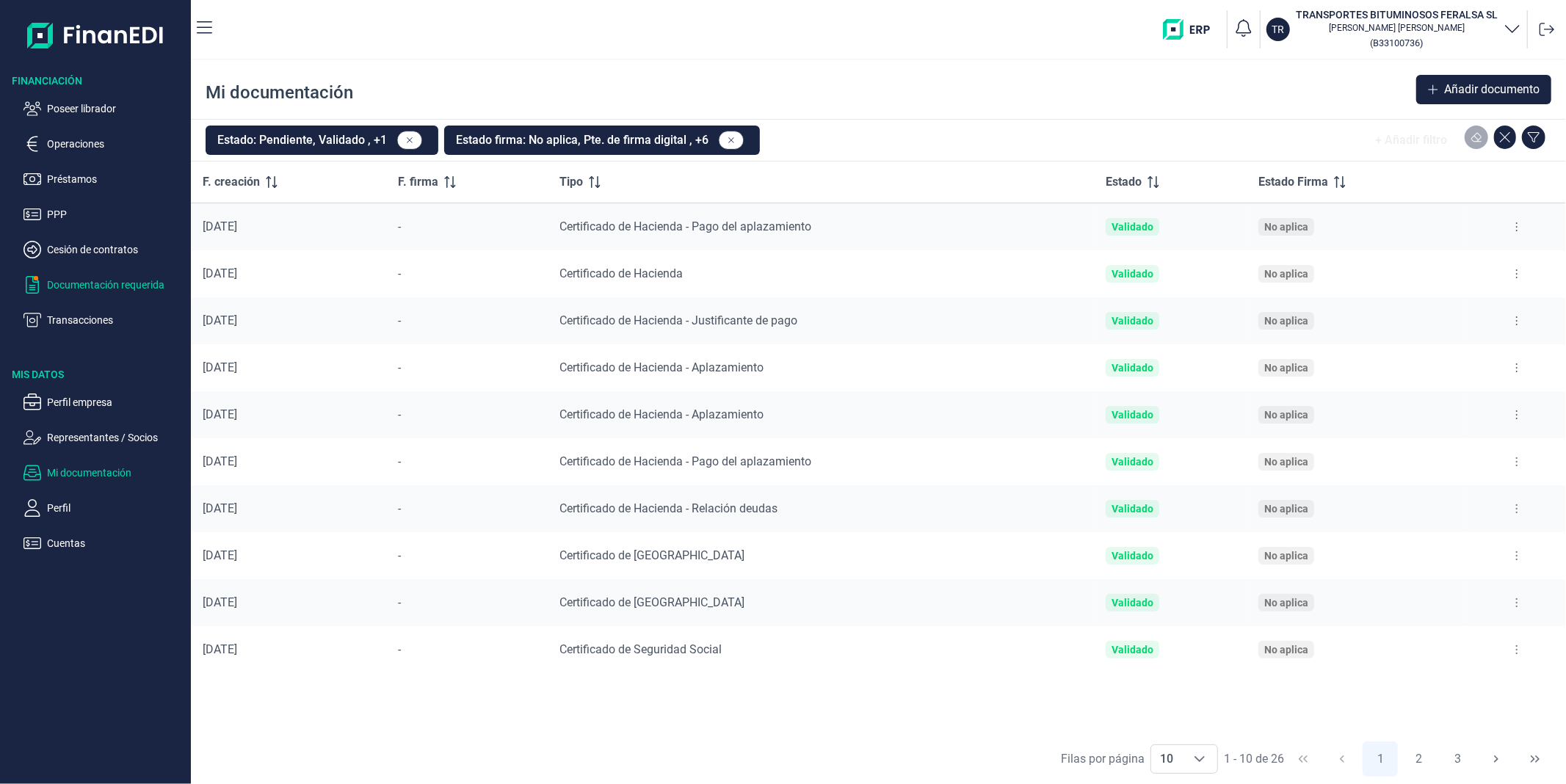
click at [113, 281] on p "Documentación requerida" at bounding box center [115, 285] width 138 height 18
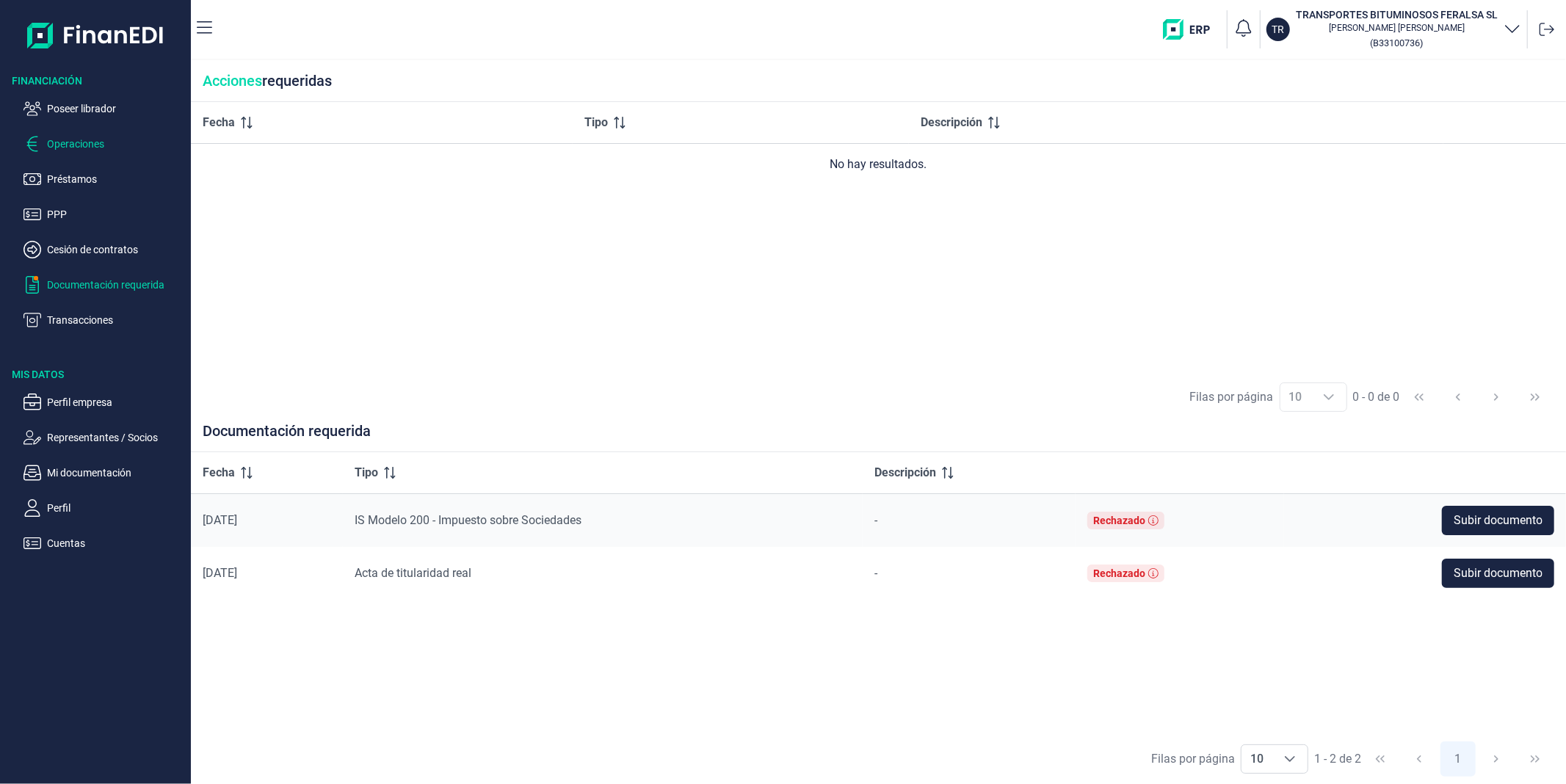
click at [61, 148] on p "Operaciones" at bounding box center [115, 144] width 138 height 18
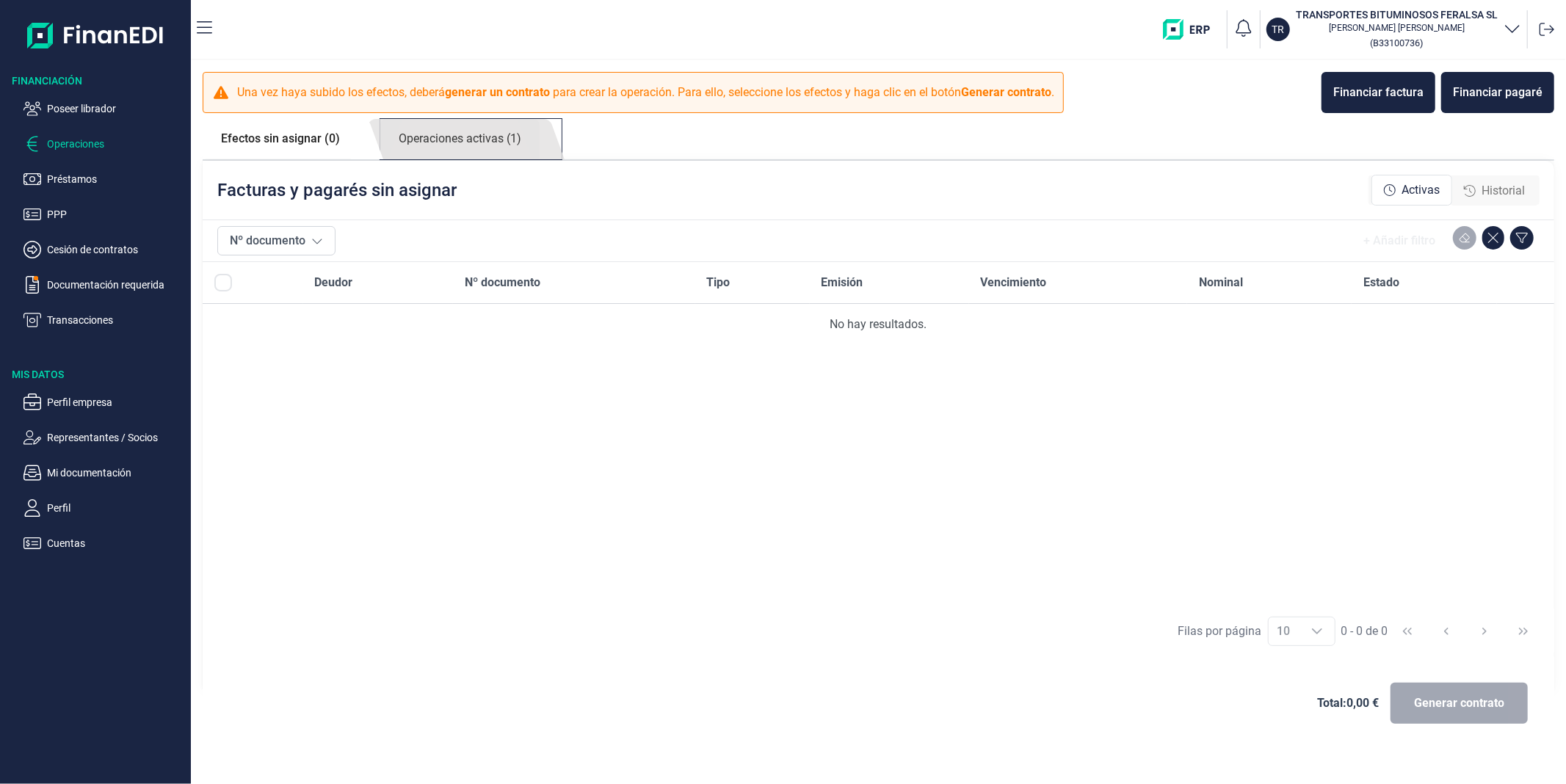
click at [483, 122] on link "Operaciones activas (1)" at bounding box center [460, 139] width 159 height 40
